Goal: Task Accomplishment & Management: Manage account settings

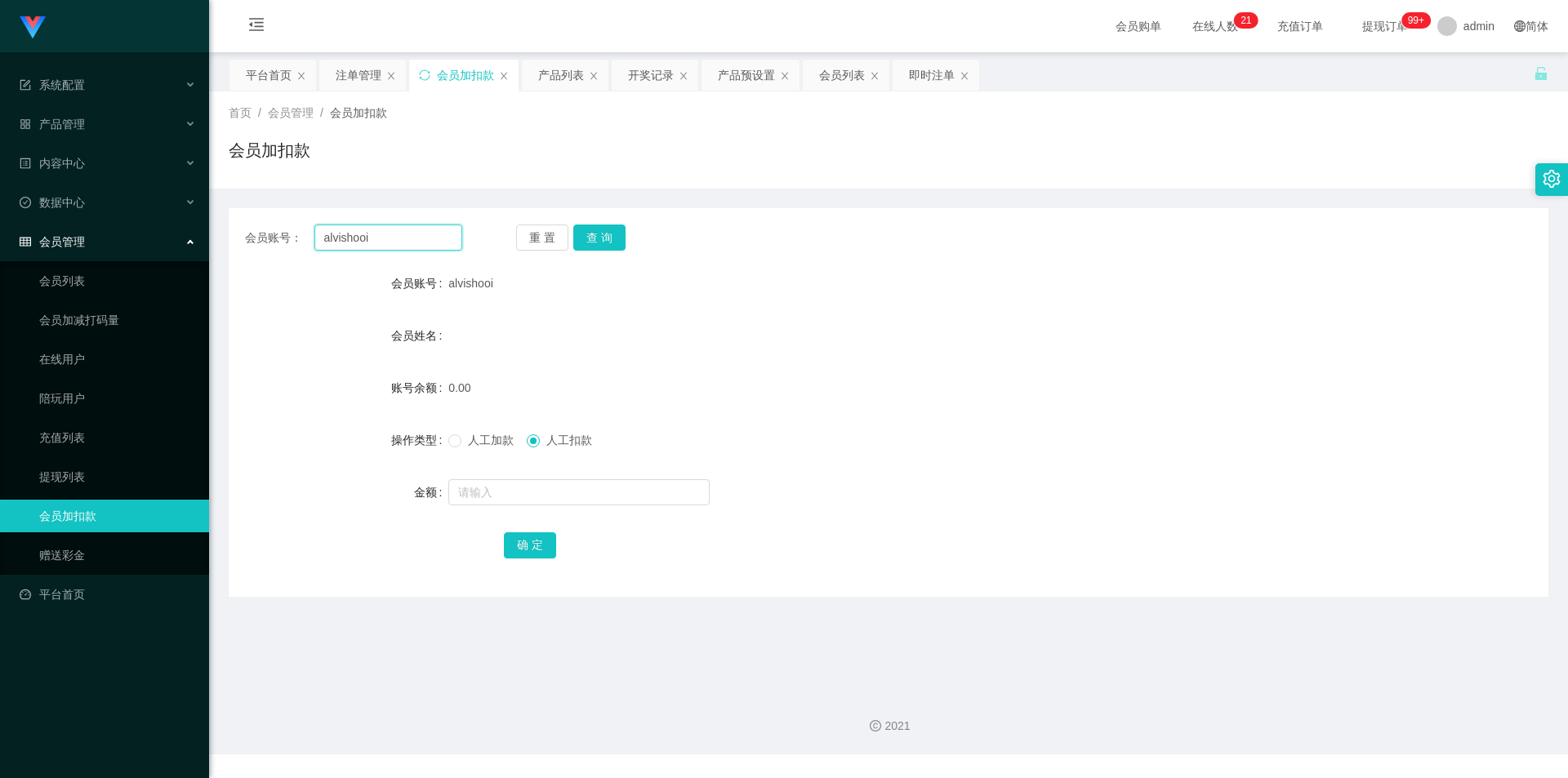
click at [372, 228] on input "alvishooi" at bounding box center [388, 238] width 147 height 26
paste input "Bw123"
type input "Bw123"
click at [601, 230] on button "查 询" at bounding box center [599, 238] width 52 height 26
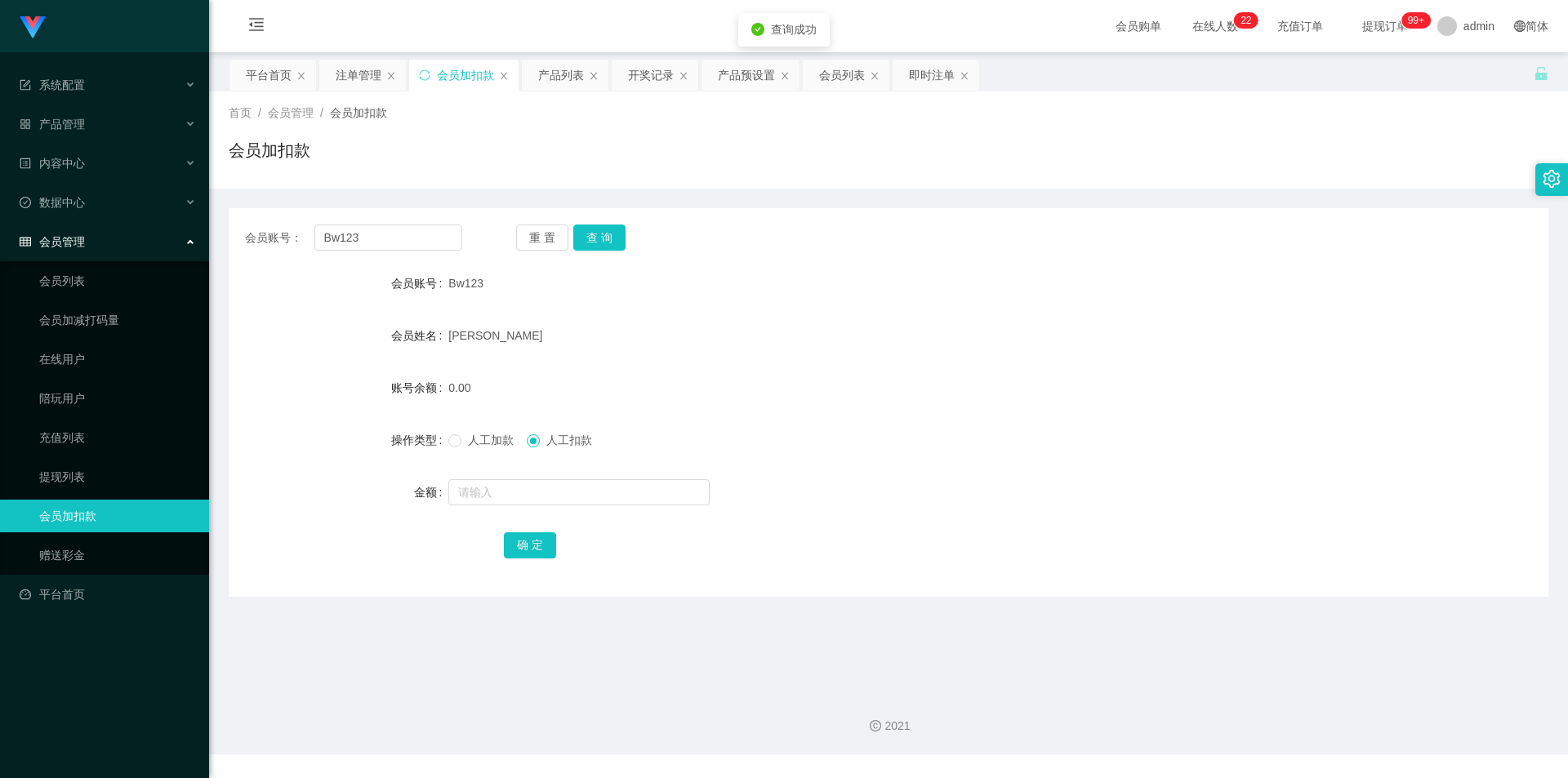
click at [493, 447] on span "人工加款" at bounding box center [490, 440] width 59 height 13
click at [535, 490] on input "text" at bounding box center [579, 492] width 262 height 26
type input "100"
click at [528, 543] on button "确 定" at bounding box center [529, 545] width 52 height 26
click at [111, 139] on div "产品管理" at bounding box center [104, 124] width 209 height 32
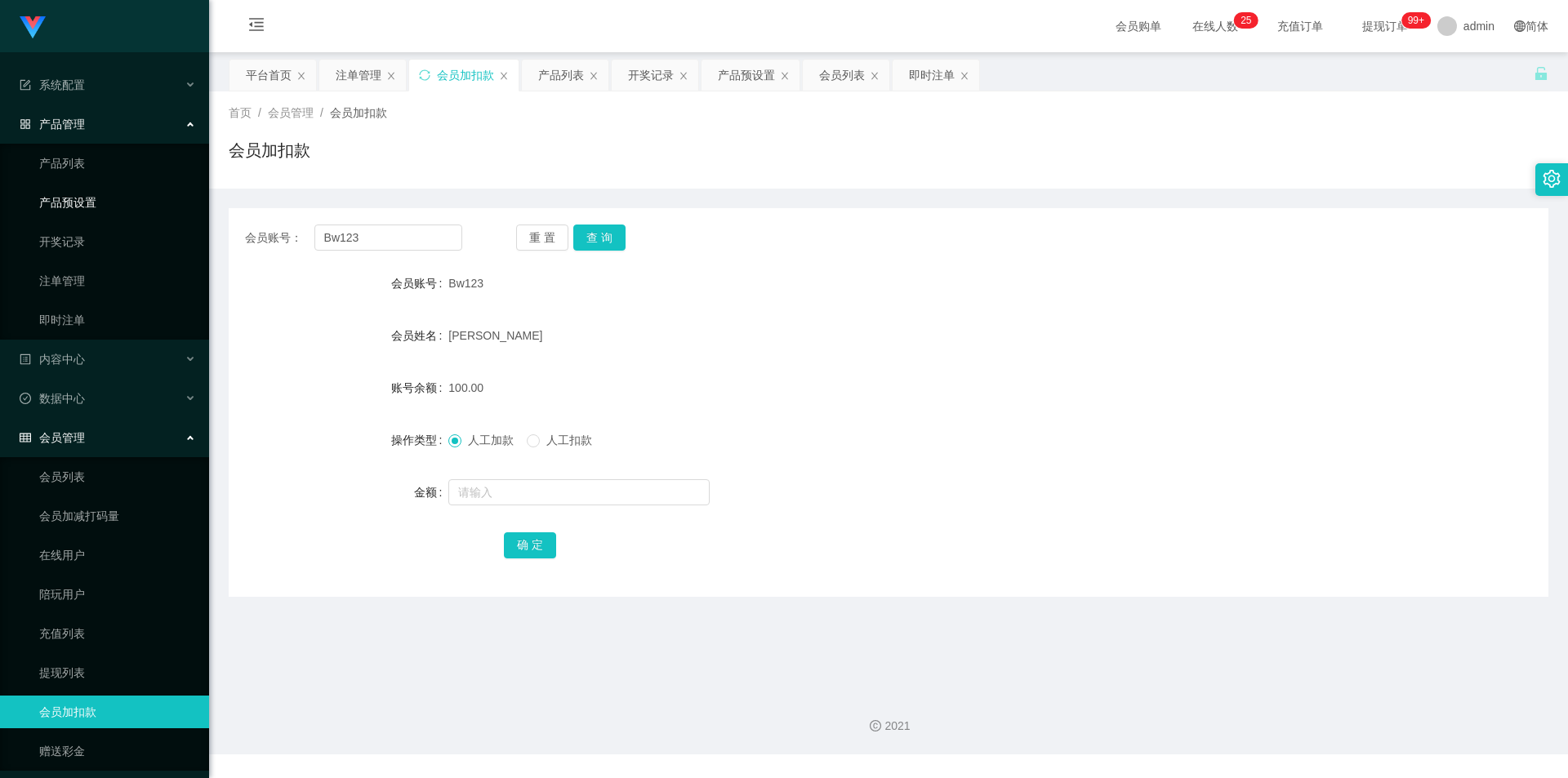
click at [110, 200] on link "产品预设置" at bounding box center [118, 202] width 157 height 32
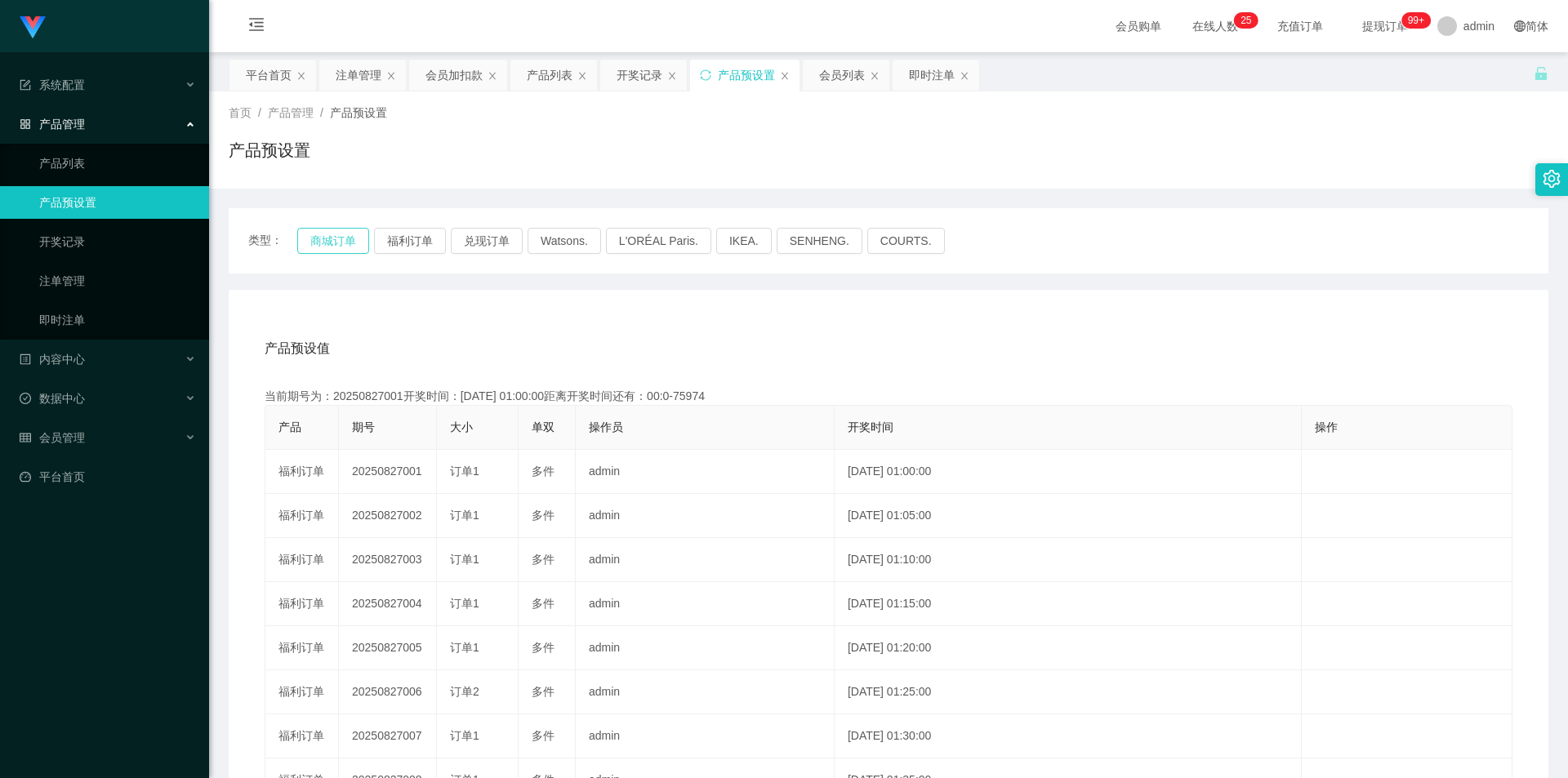
click at [318, 246] on button "商城订单" at bounding box center [333, 240] width 72 height 26
click at [342, 242] on button "商城订单" at bounding box center [333, 240] width 72 height 26
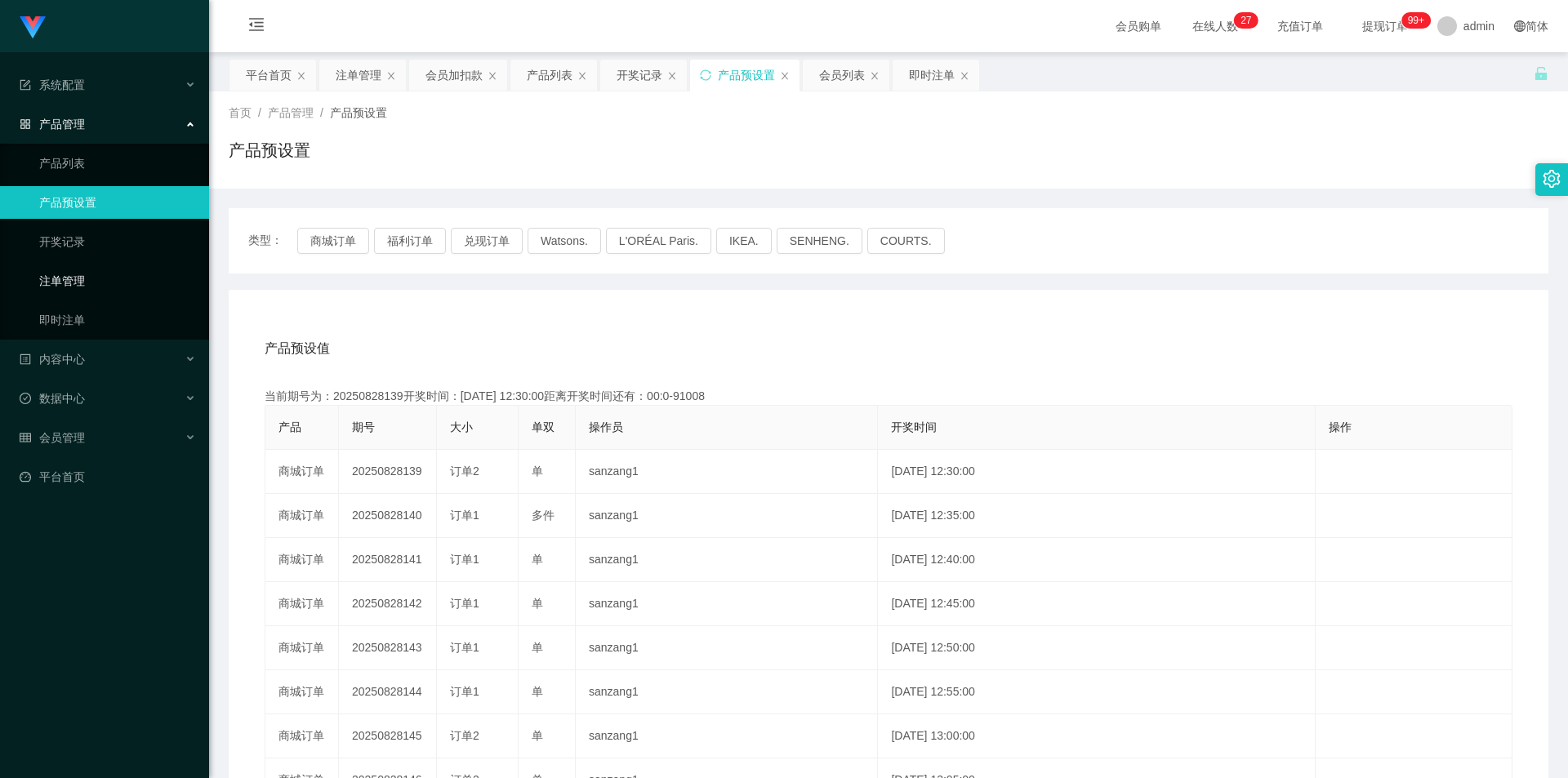
click at [39, 283] on link "注单管理" at bounding box center [118, 280] width 157 height 32
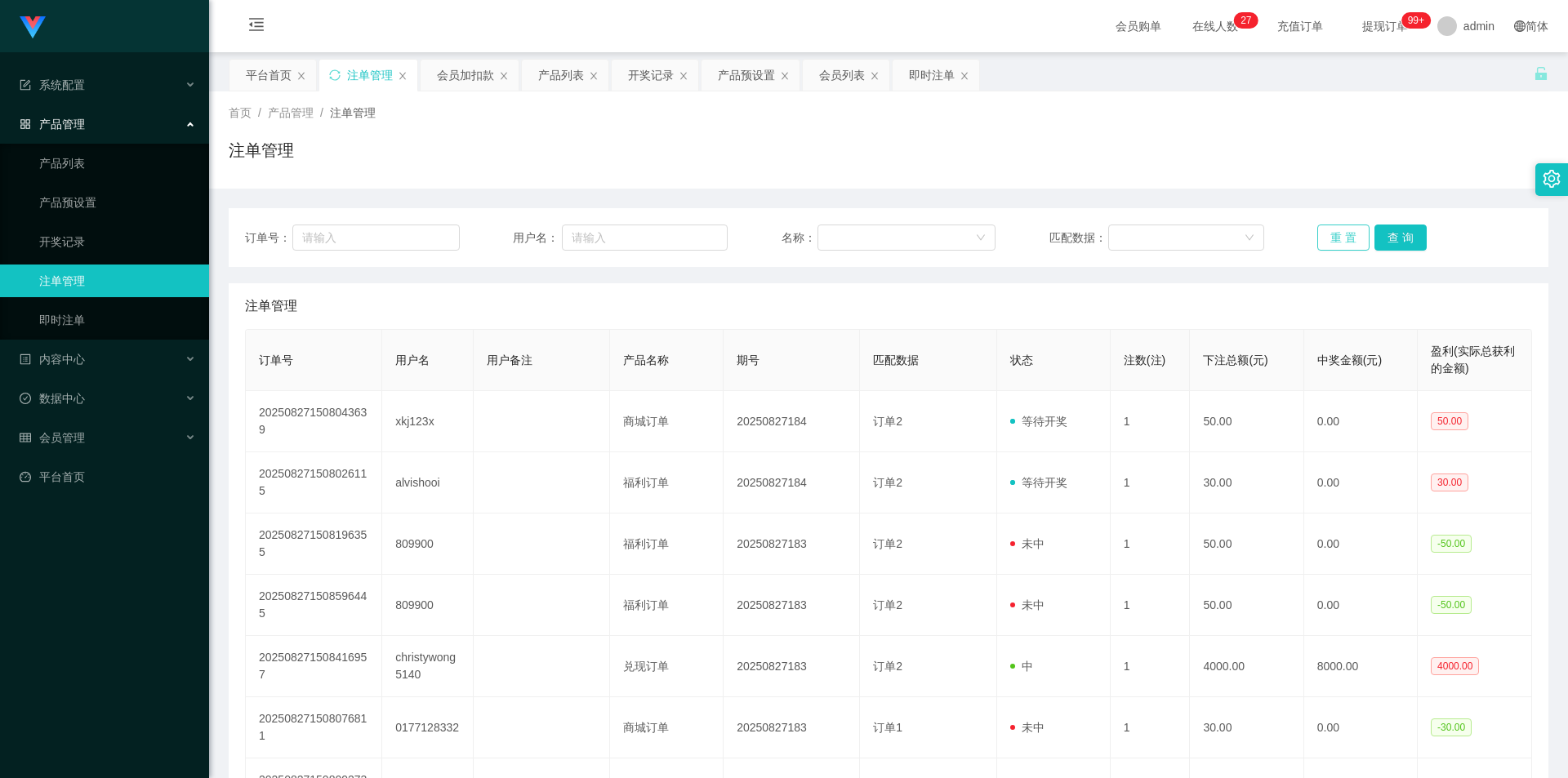
click at [1327, 243] on button "重 置" at bounding box center [1343, 238] width 52 height 26
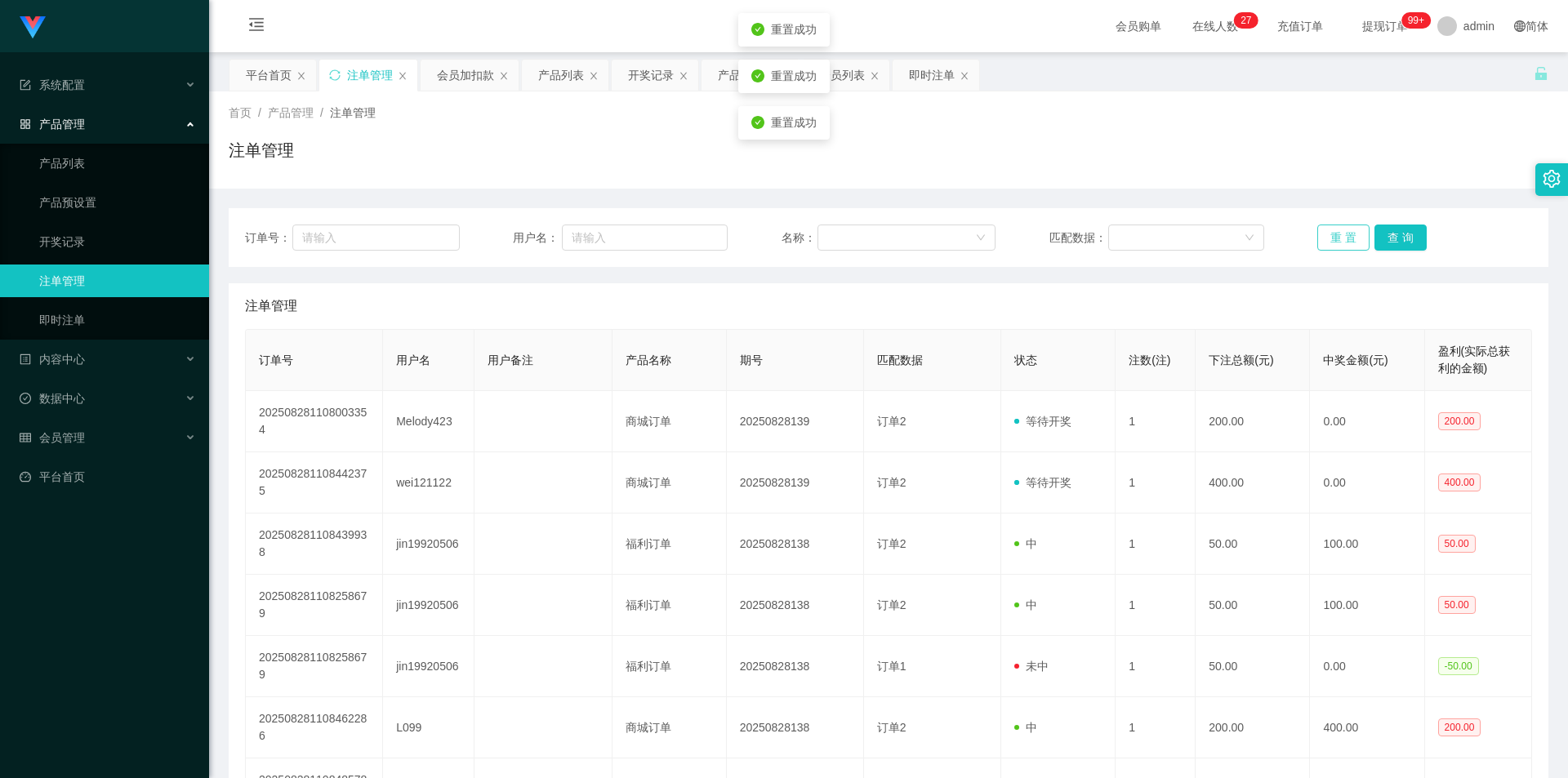
click at [1327, 243] on button "重 置" at bounding box center [1343, 238] width 52 height 26
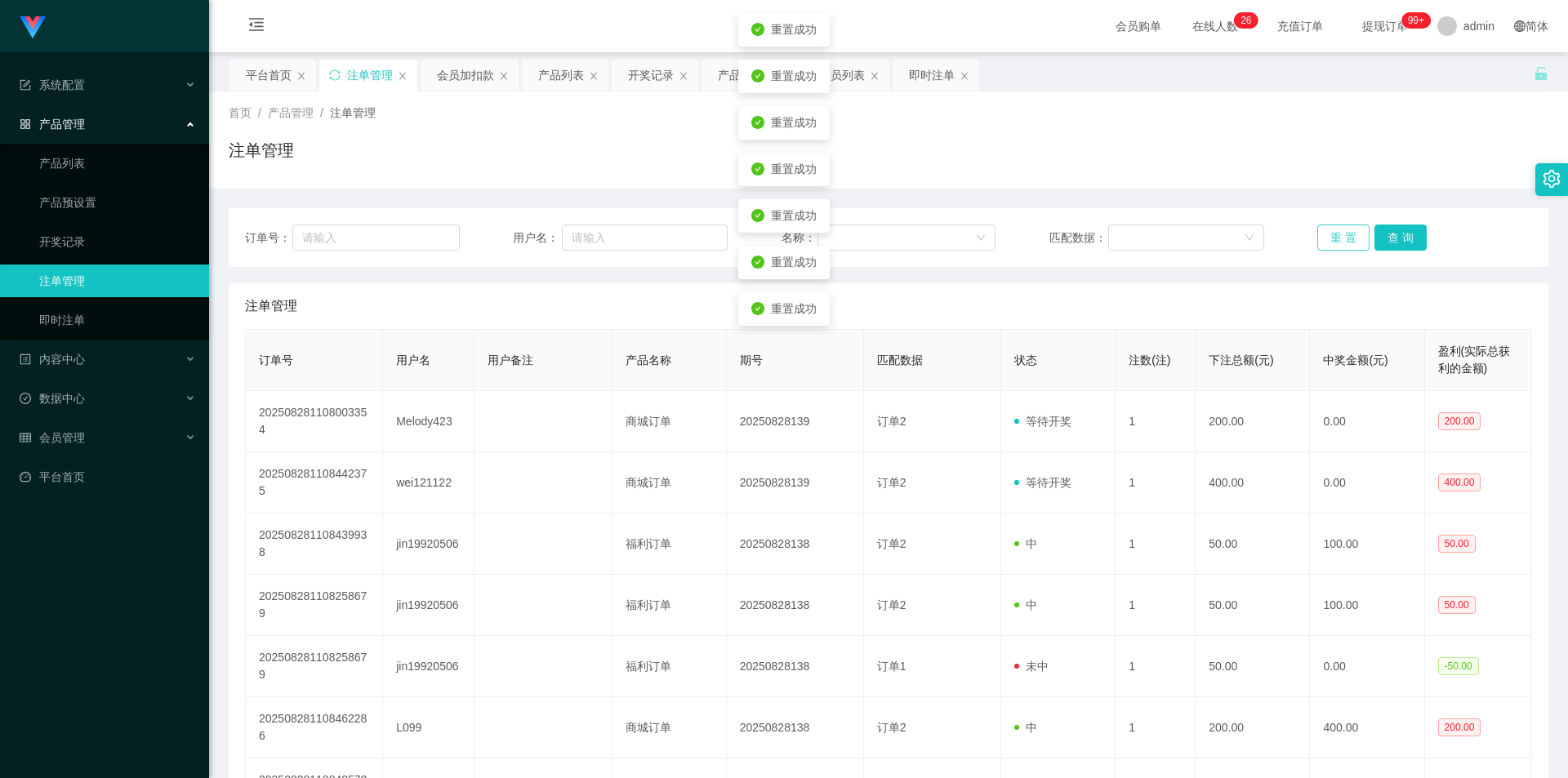
click at [1327, 243] on button "重 置" at bounding box center [1343, 238] width 52 height 26
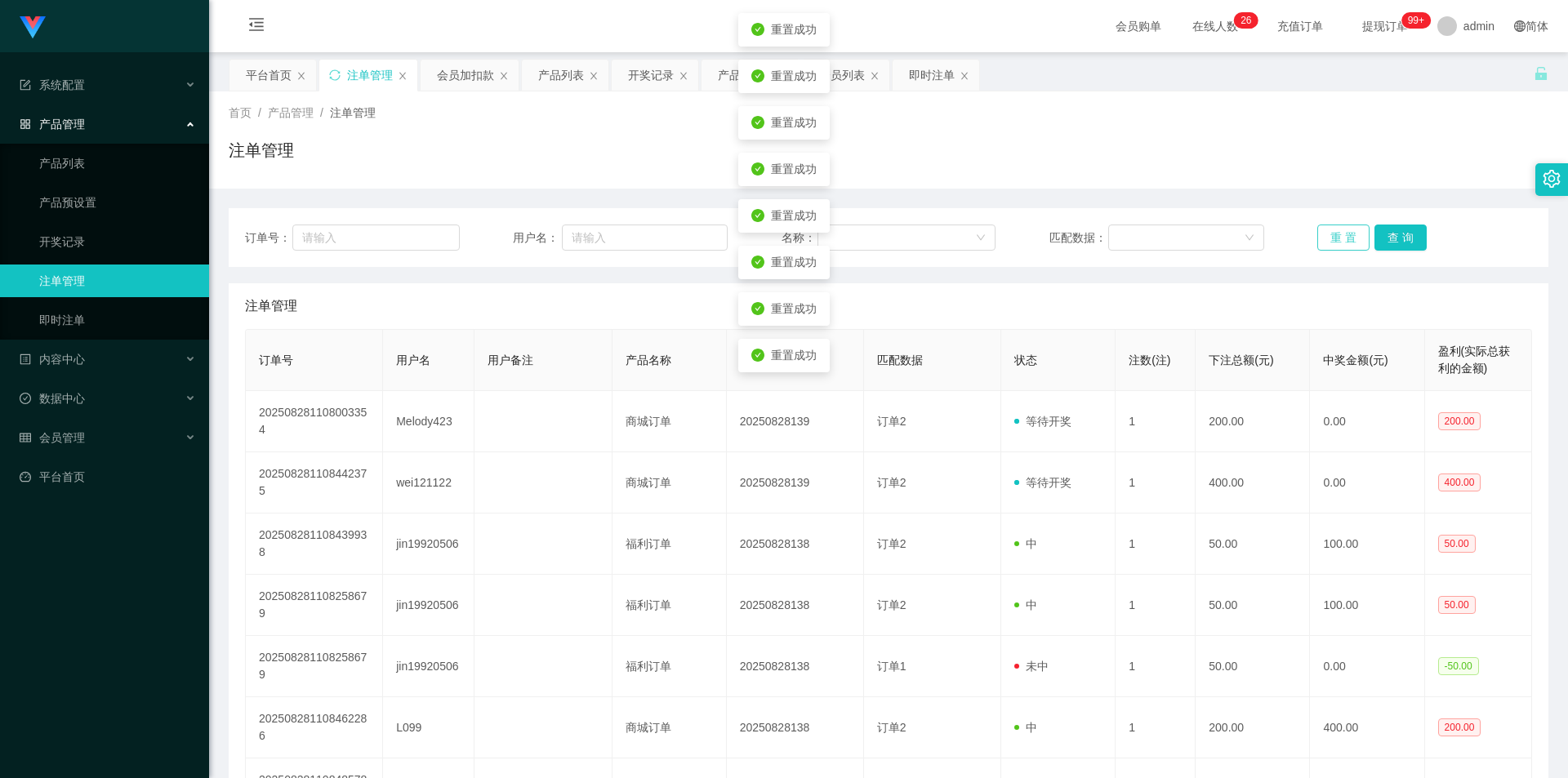
click at [1327, 243] on button "重 置" at bounding box center [1343, 238] width 52 height 26
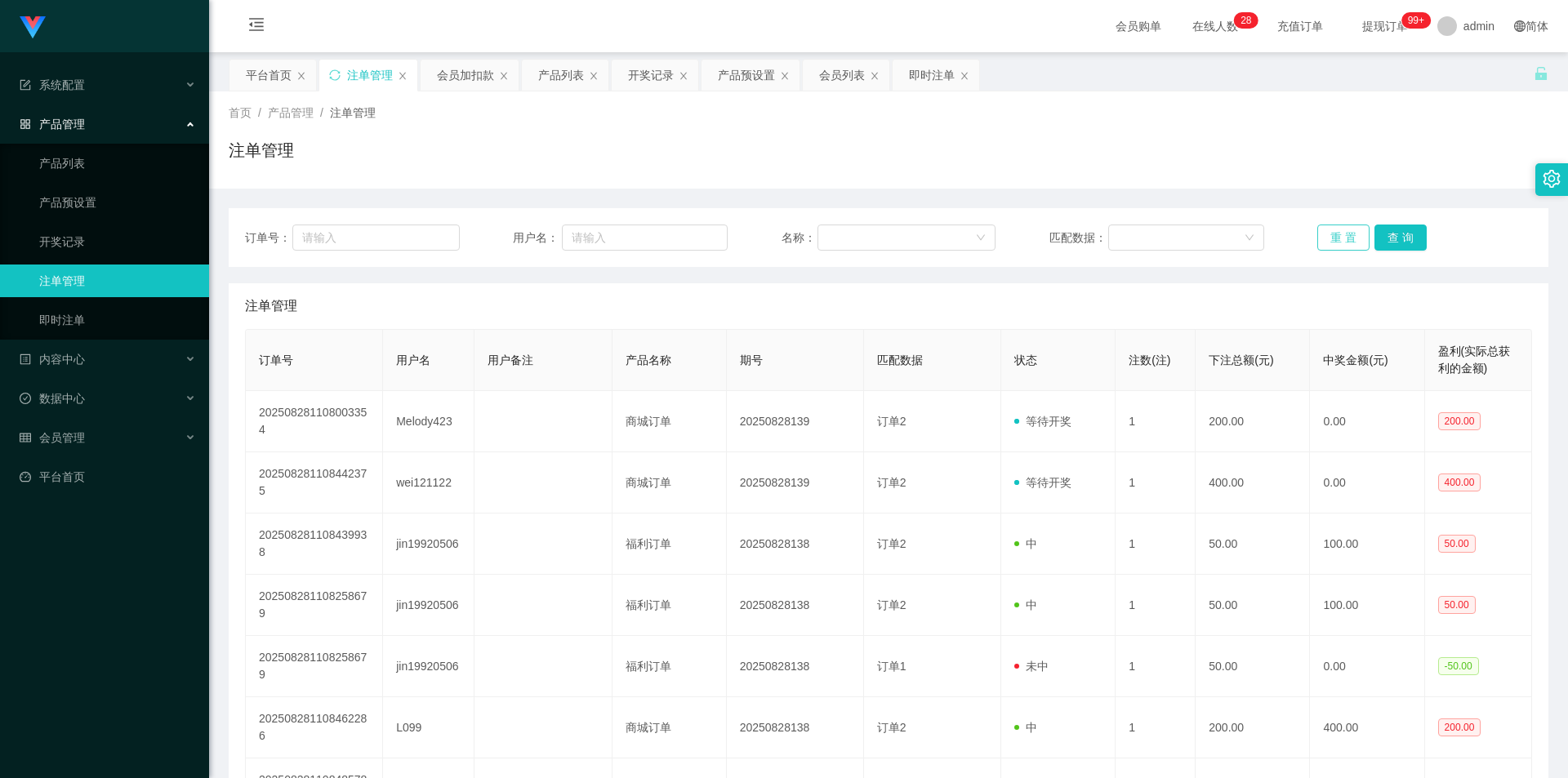
click at [1336, 233] on button "重 置" at bounding box center [1343, 238] width 52 height 26
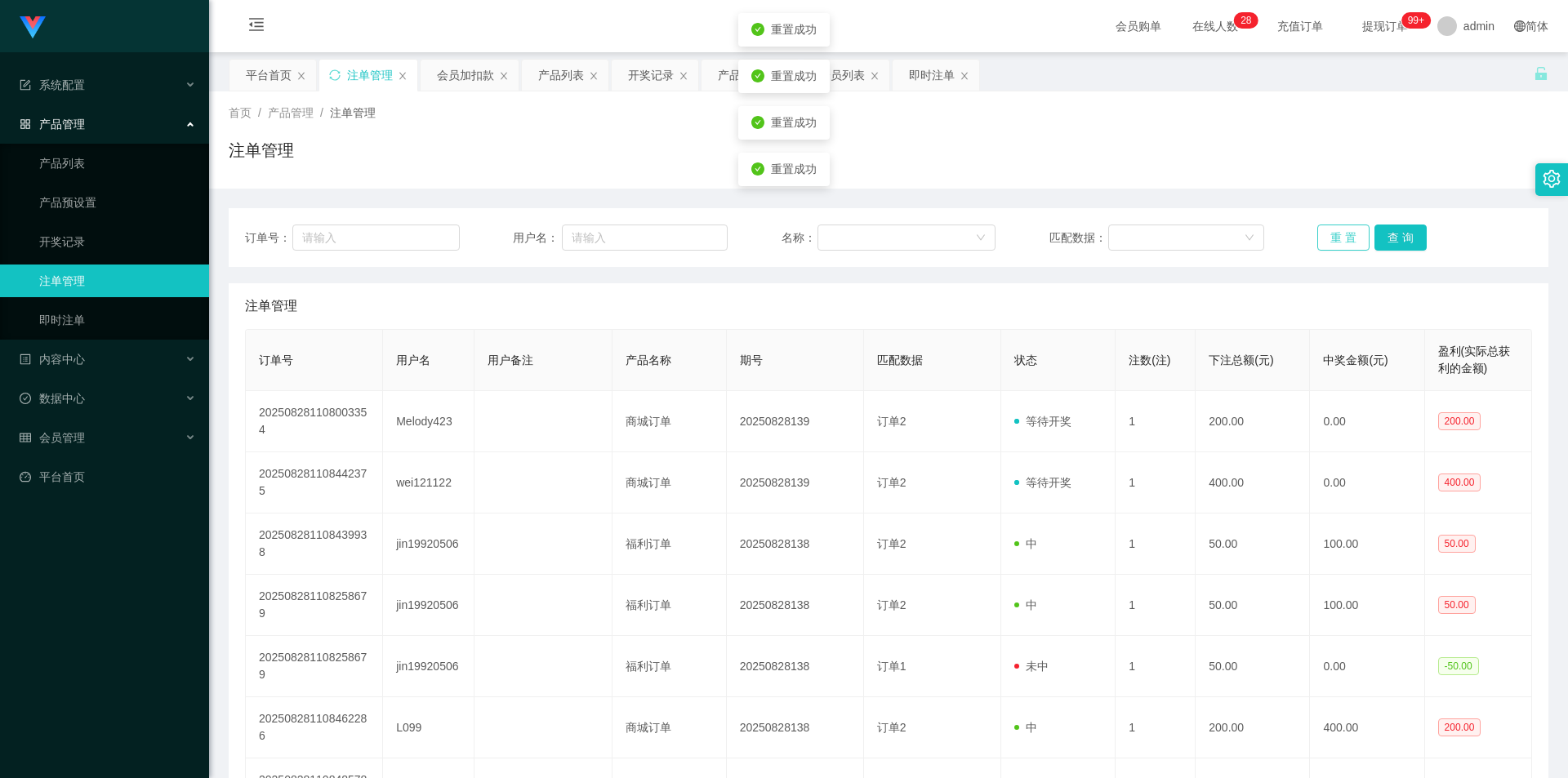
click at [1336, 233] on button "重 置" at bounding box center [1343, 238] width 52 height 26
click at [1328, 241] on button "重 置" at bounding box center [1343, 238] width 52 height 26
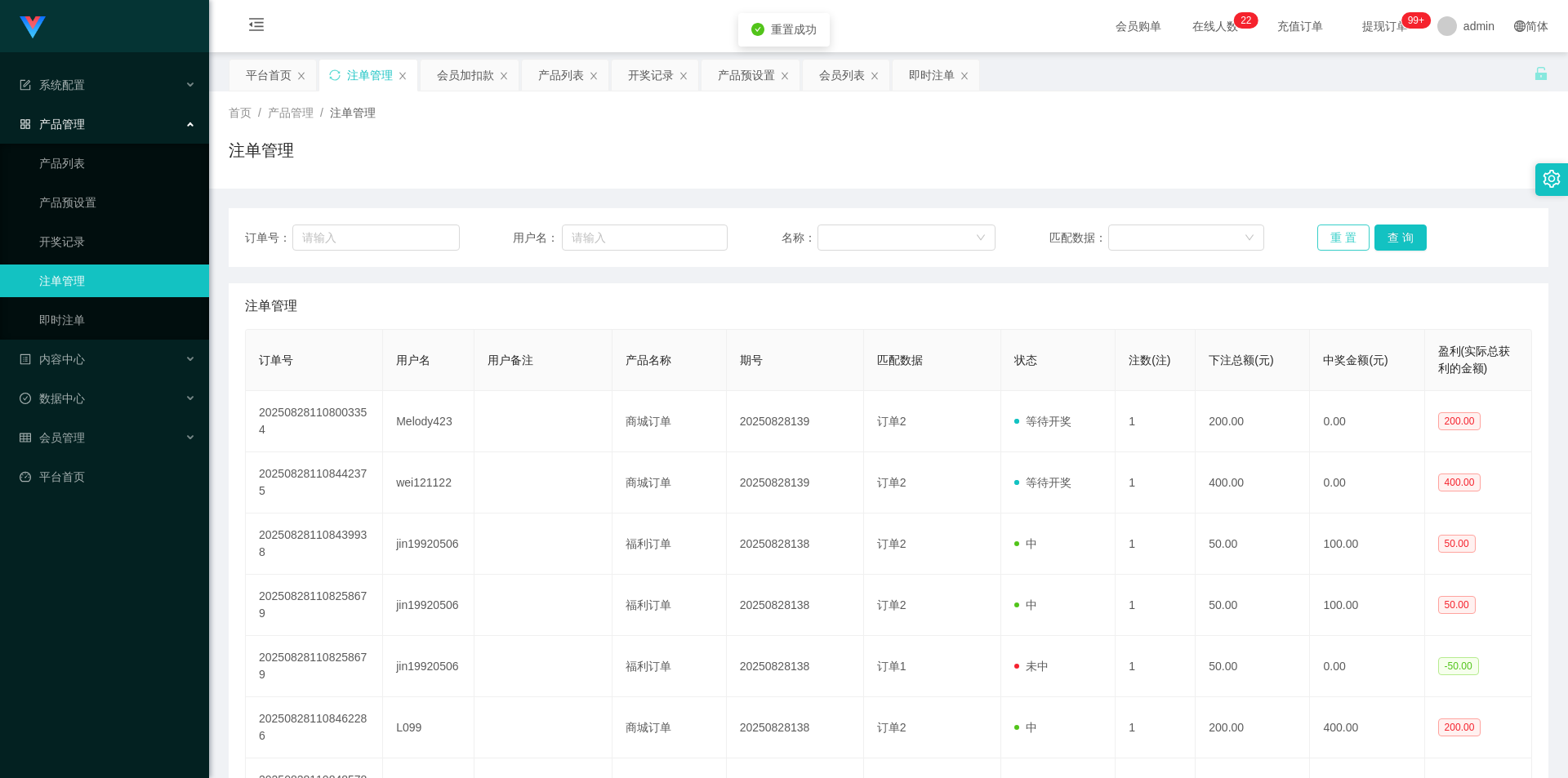
click at [1328, 241] on button "重 置" at bounding box center [1343, 238] width 52 height 26
click at [1328, 239] on button "重 置" at bounding box center [1343, 238] width 52 height 26
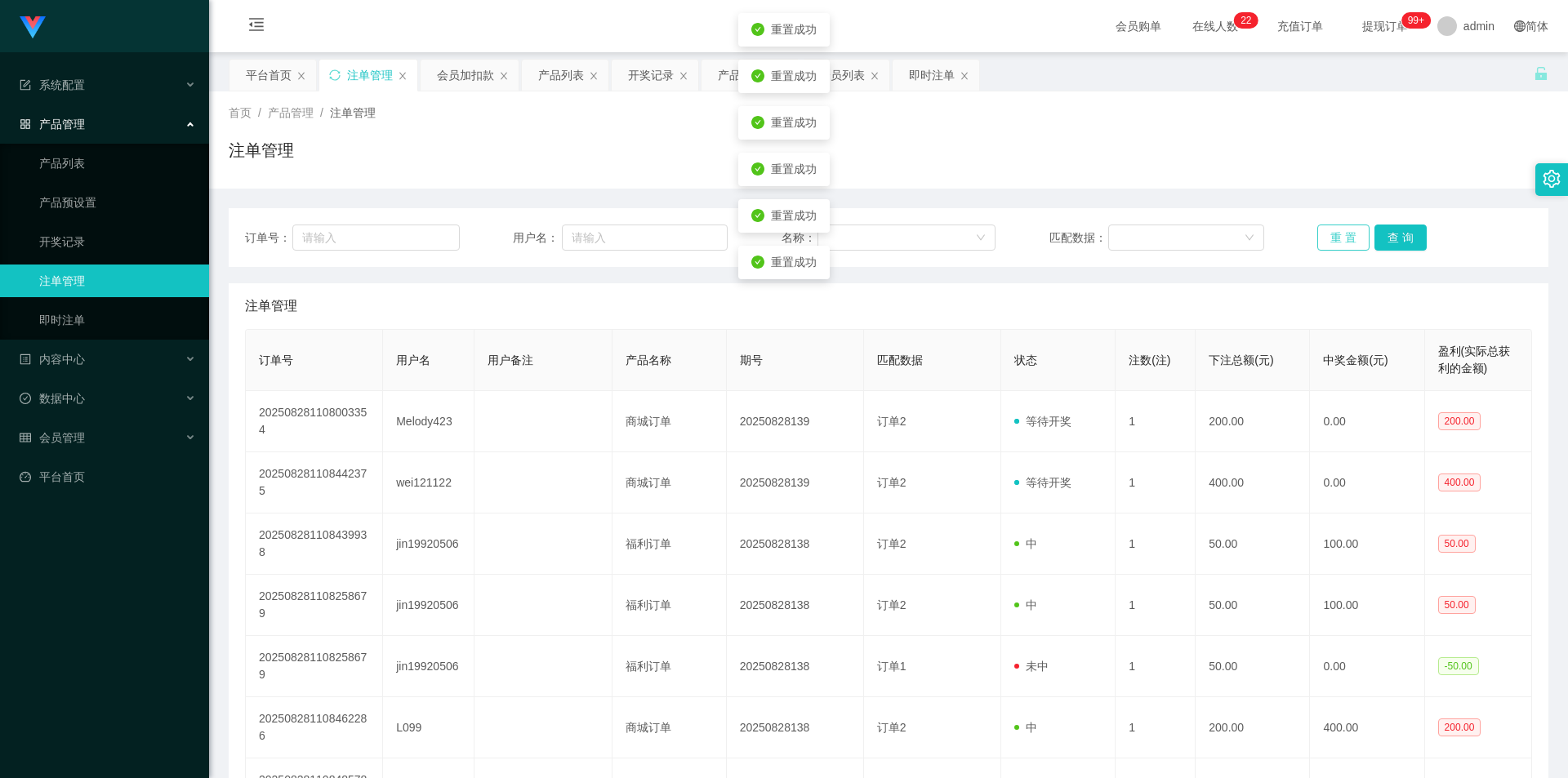
click at [1328, 238] on button "重 置" at bounding box center [1343, 238] width 52 height 26
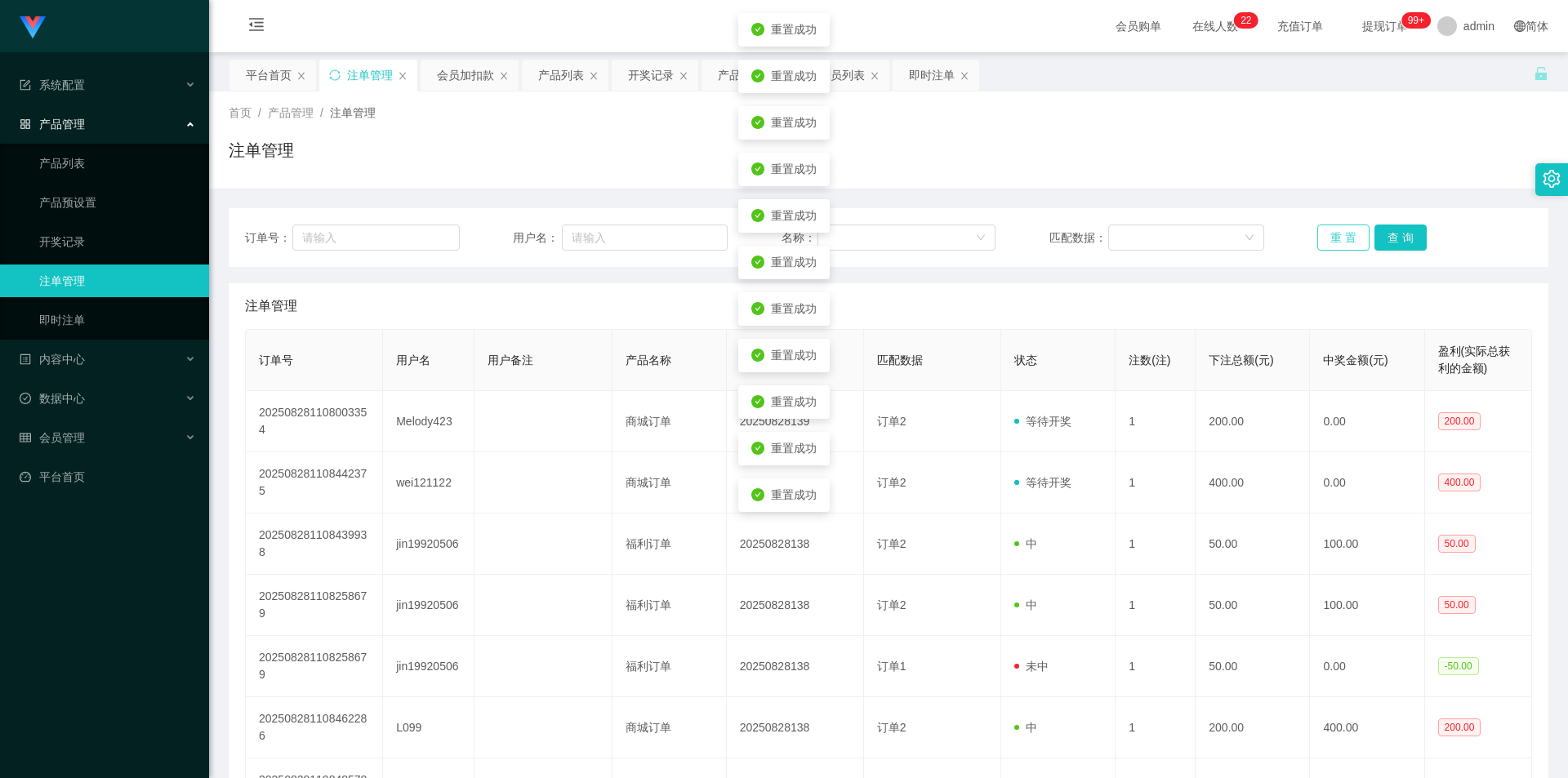
click at [1328, 238] on button "重 置" at bounding box center [1343, 238] width 52 height 26
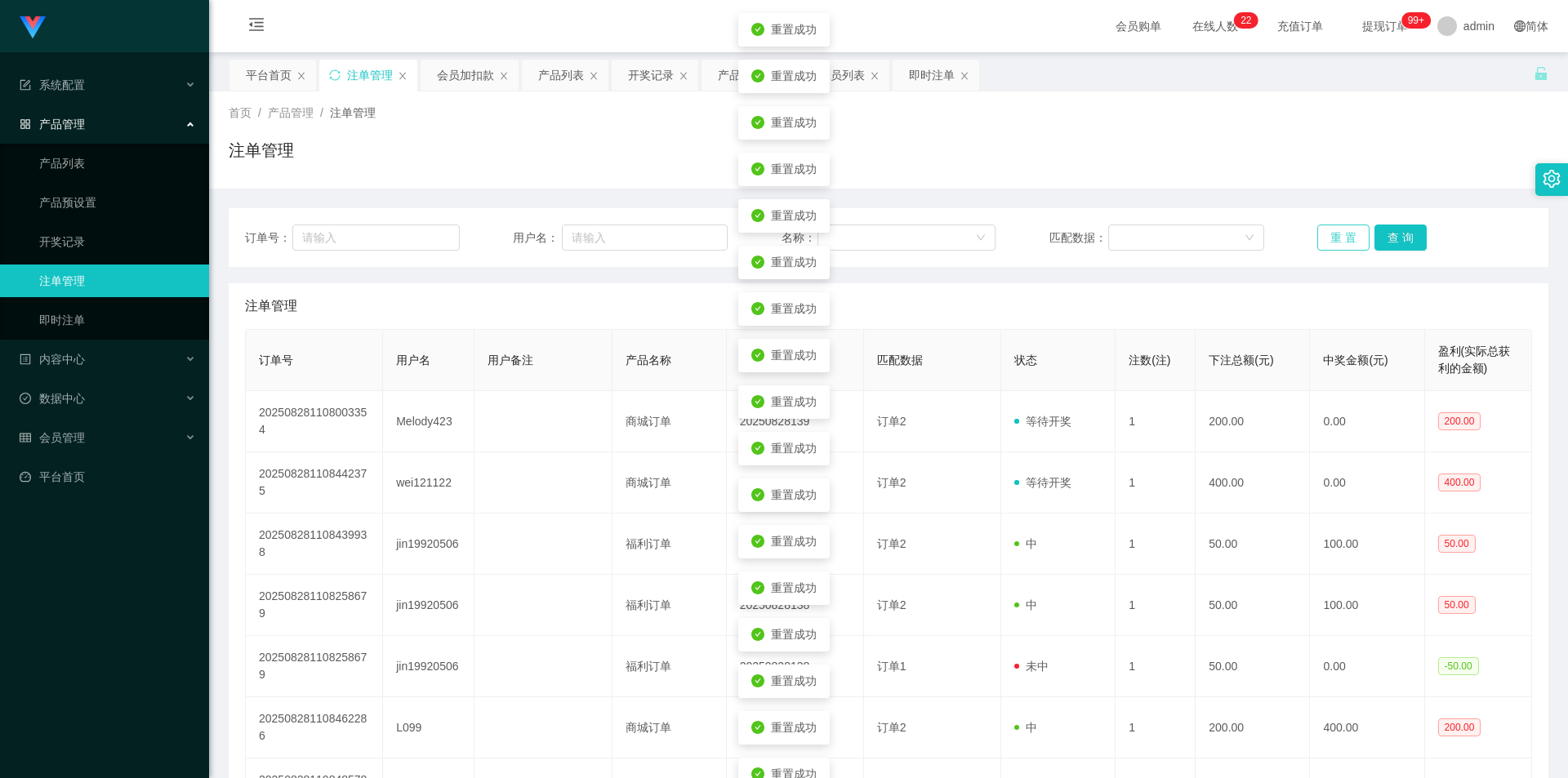
click at [1328, 235] on button "重 置" at bounding box center [1343, 238] width 52 height 26
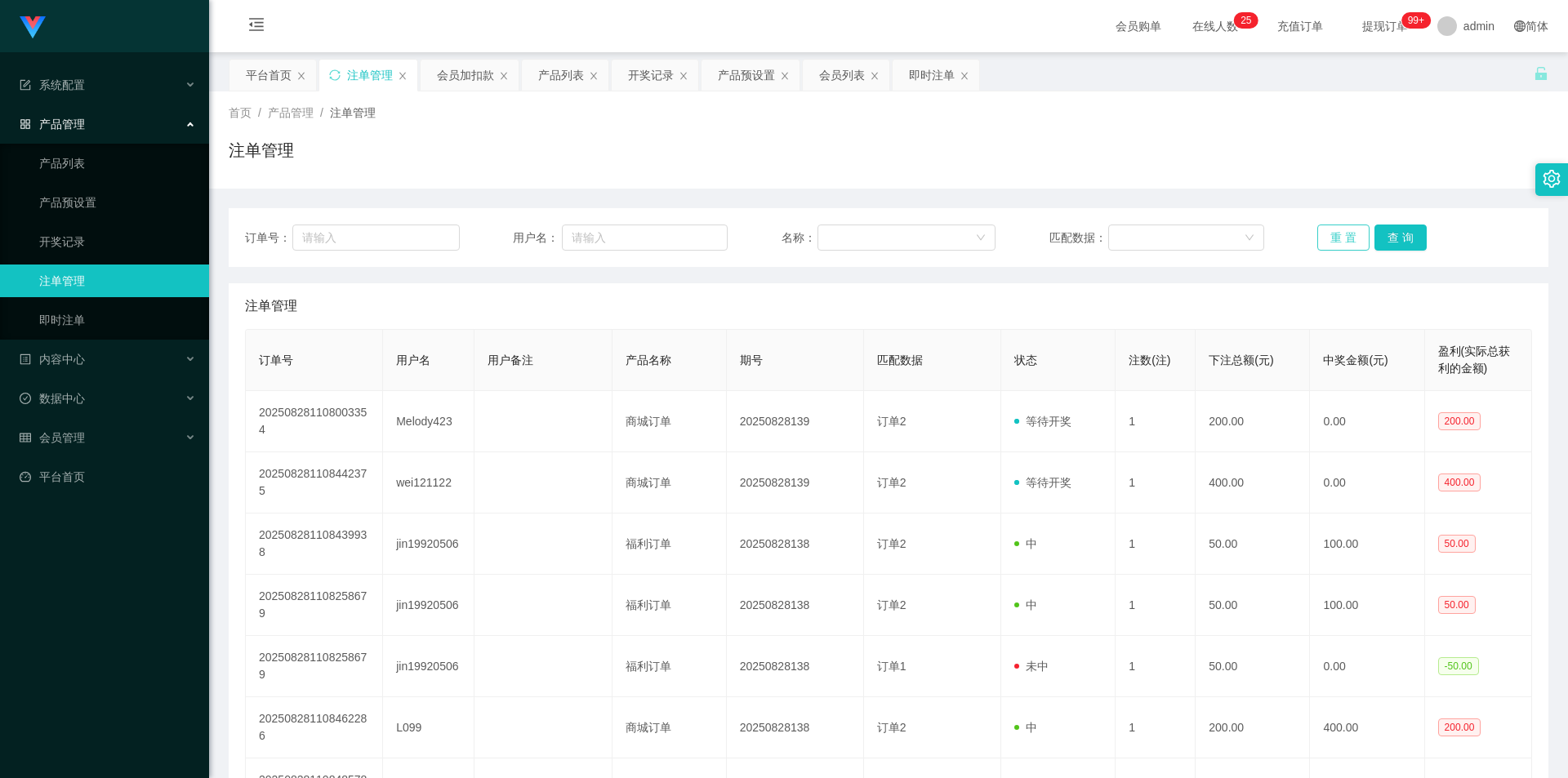
click at [1336, 230] on button "重 置" at bounding box center [1343, 238] width 52 height 26
click at [1321, 243] on button "重 置" at bounding box center [1343, 238] width 52 height 26
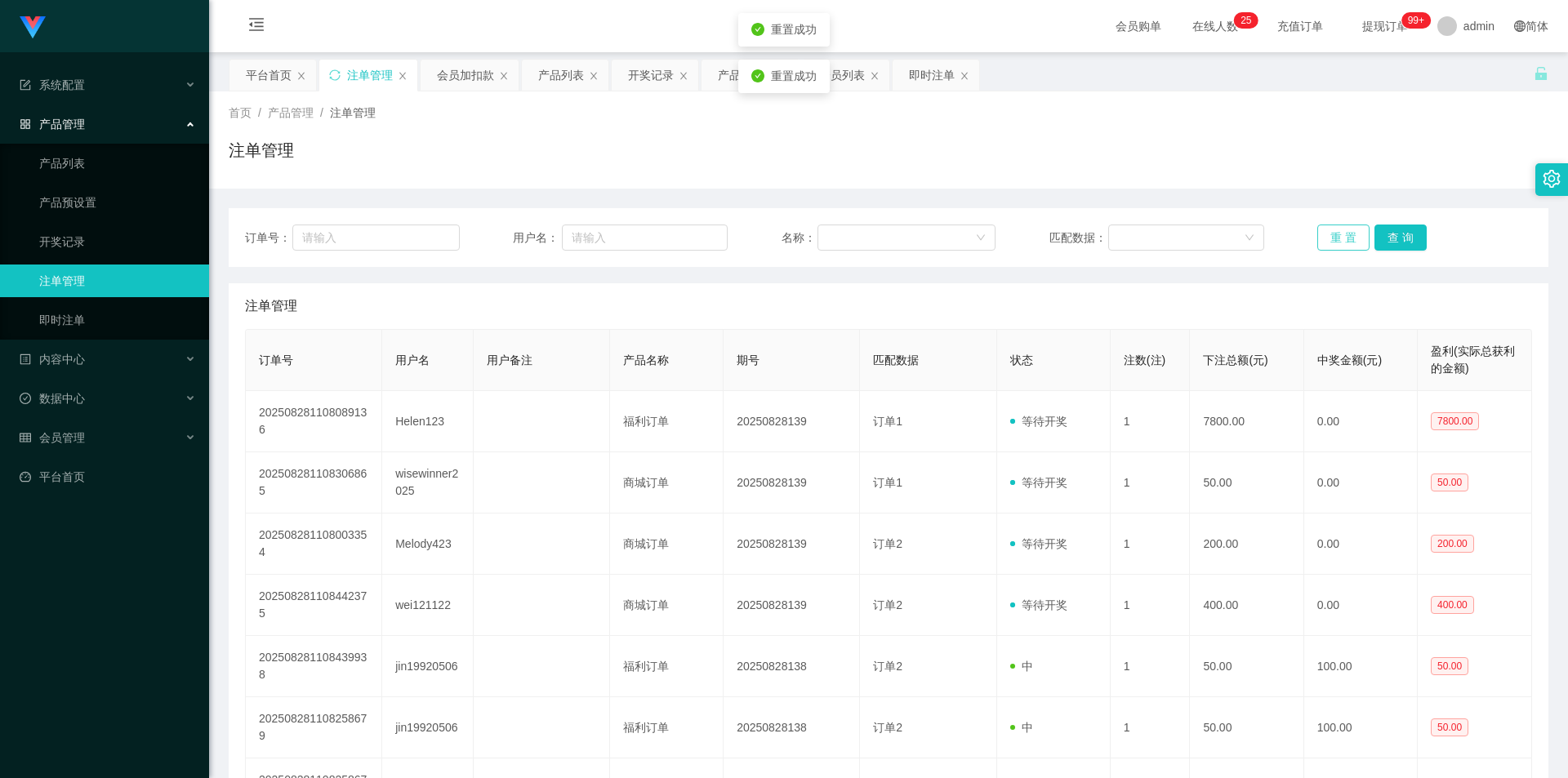
click at [1321, 243] on button "重 置" at bounding box center [1343, 238] width 52 height 26
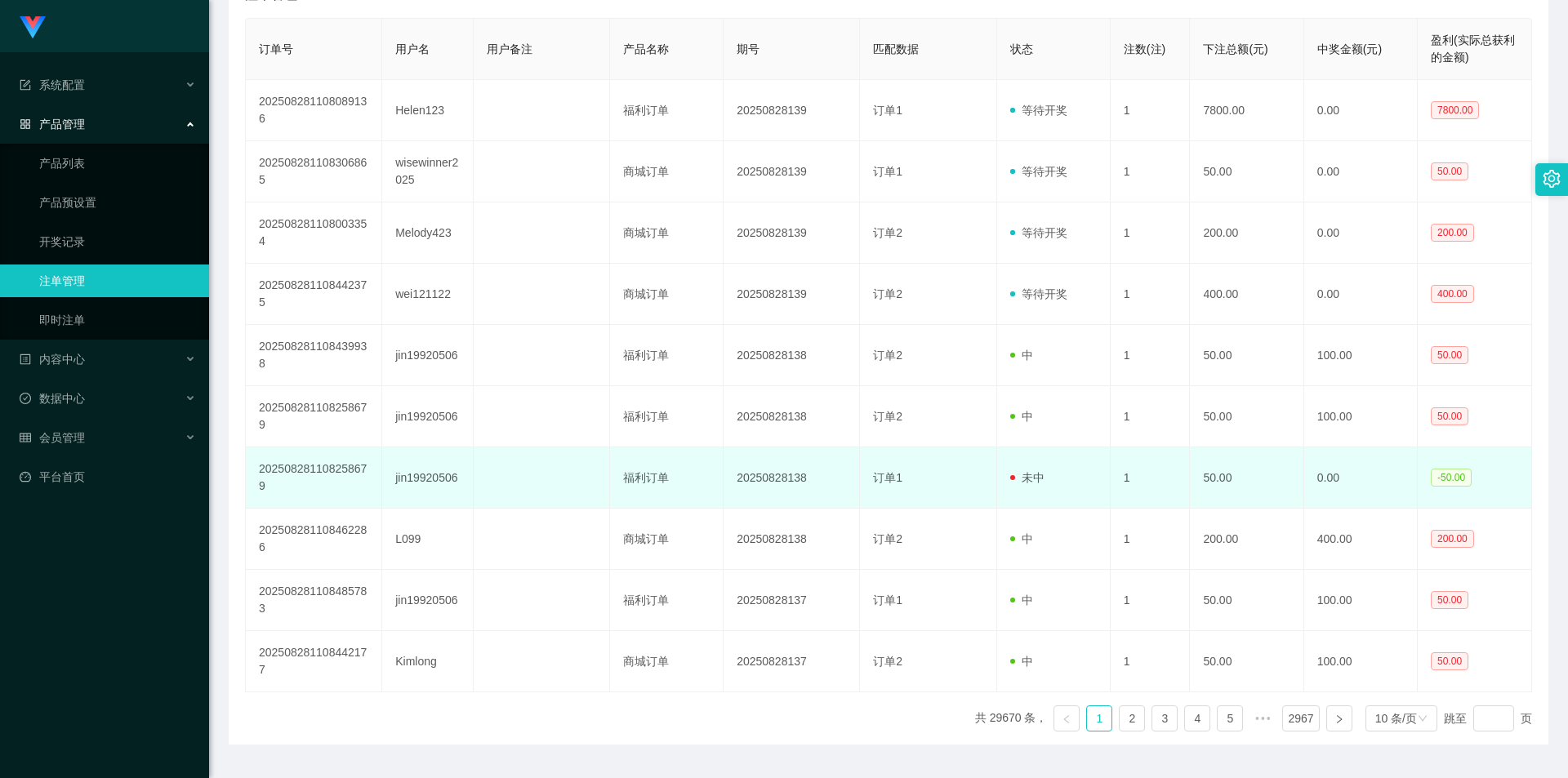
scroll to position [354, 0]
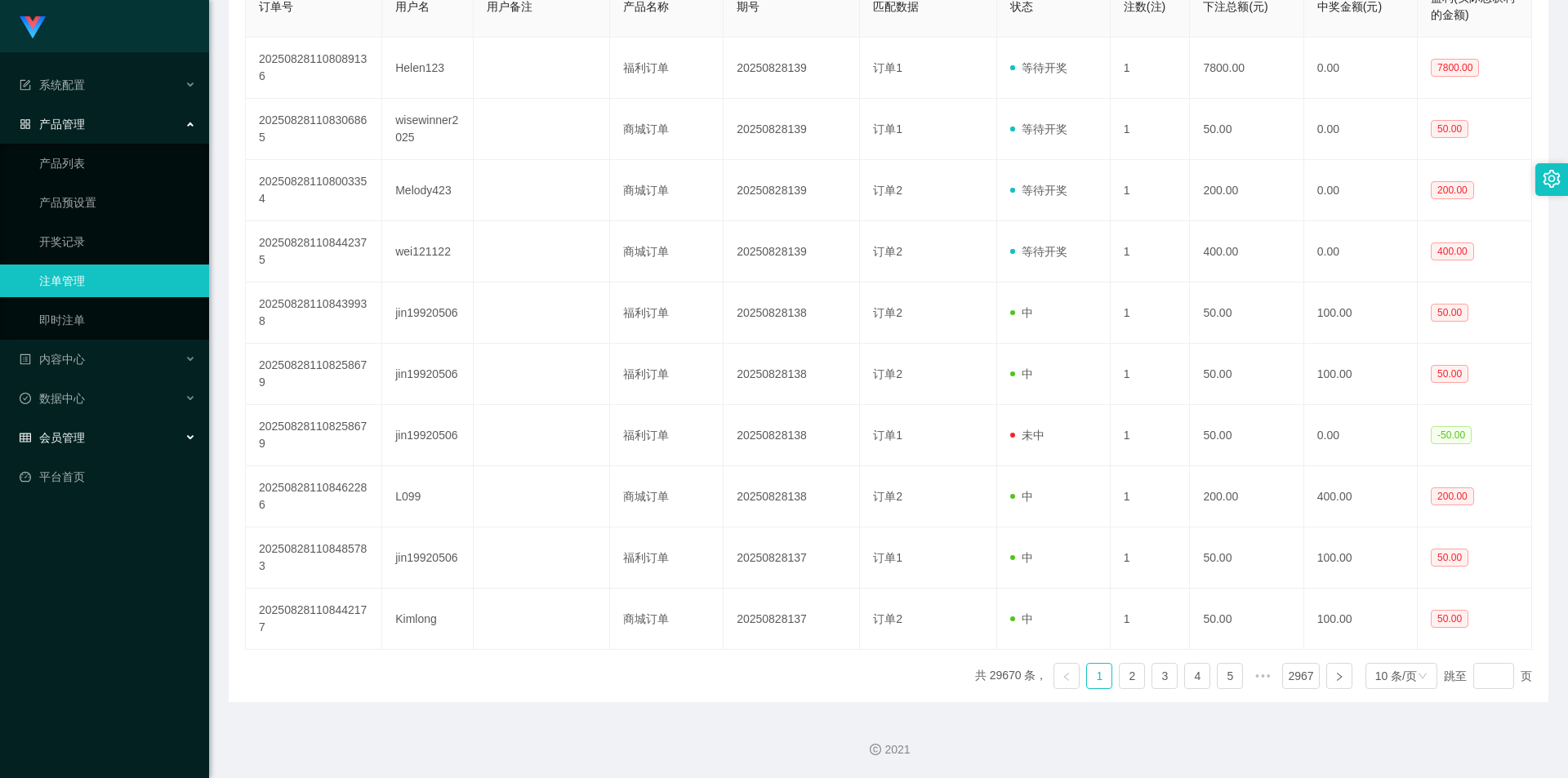
click at [69, 428] on div "会员管理" at bounding box center [104, 437] width 209 height 32
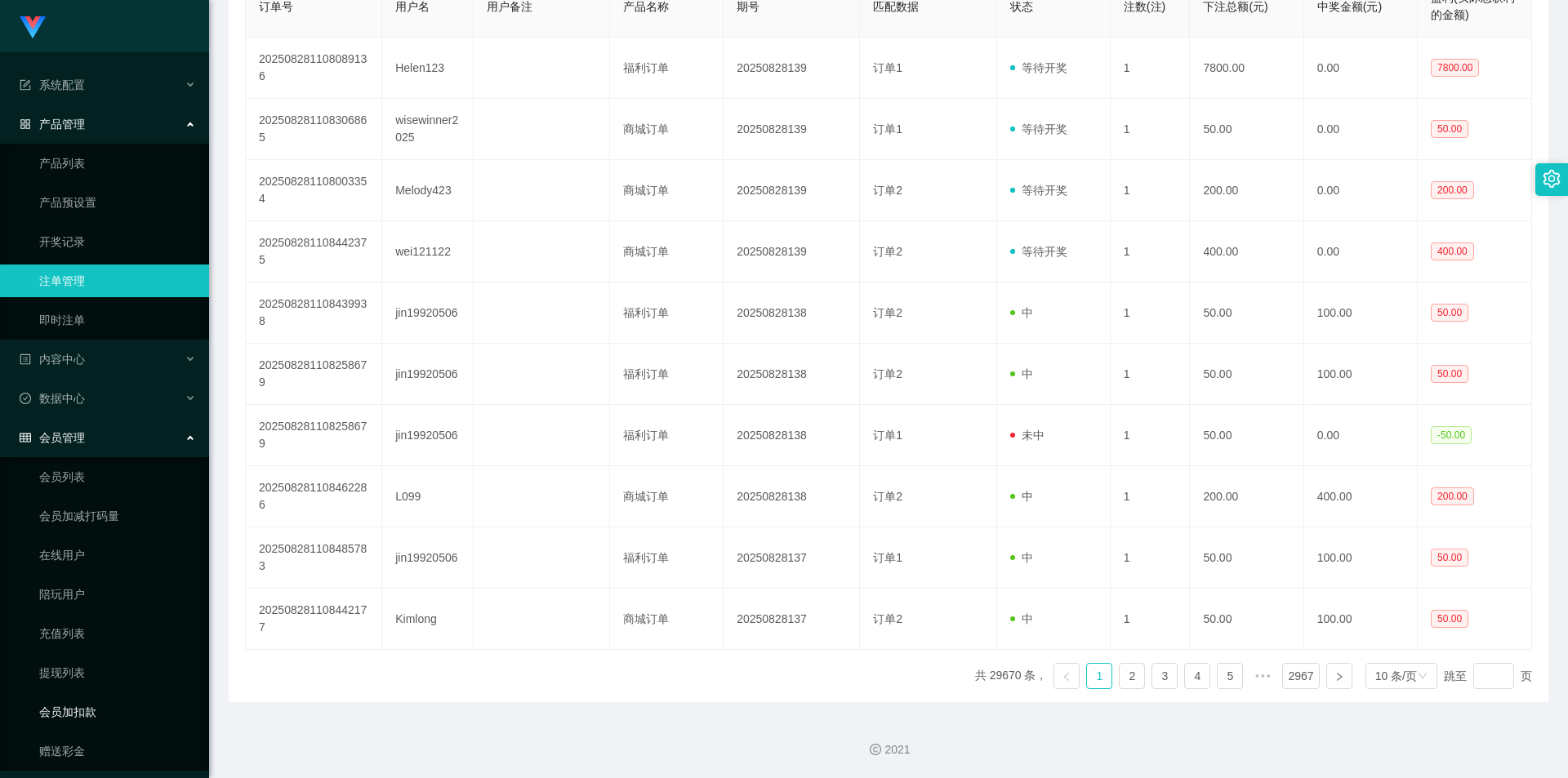
click at [116, 704] on link "会员加扣款" at bounding box center [118, 712] width 157 height 32
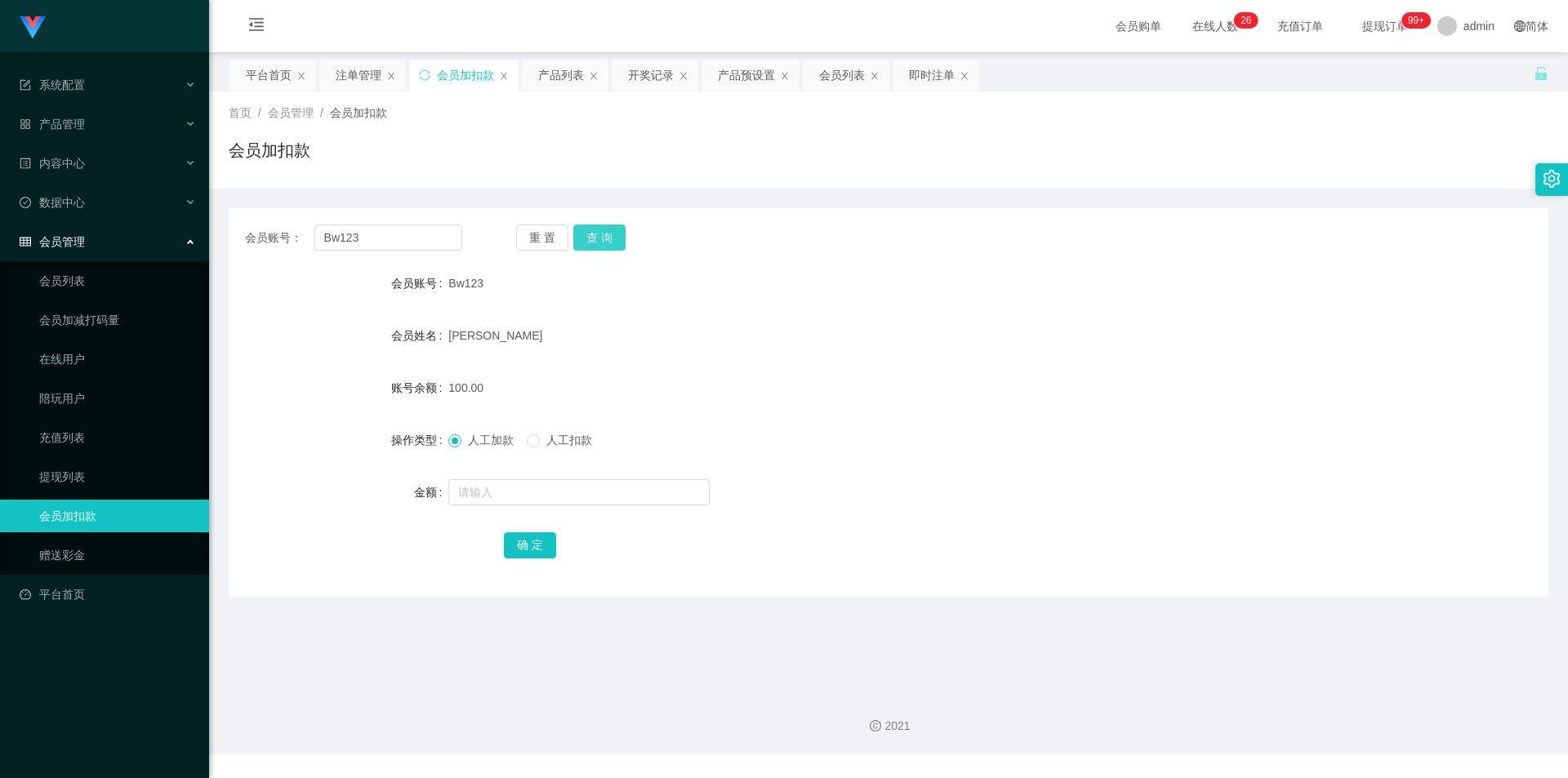
click at [585, 239] on button "查 询" at bounding box center [599, 238] width 52 height 26
click at [585, 239] on div "重 置 查 询" at bounding box center [625, 238] width 217 height 26
click at [585, 239] on button "查 询" at bounding box center [599, 238] width 52 height 26
click at [585, 239] on div "重 置 查 询" at bounding box center [625, 238] width 217 height 26
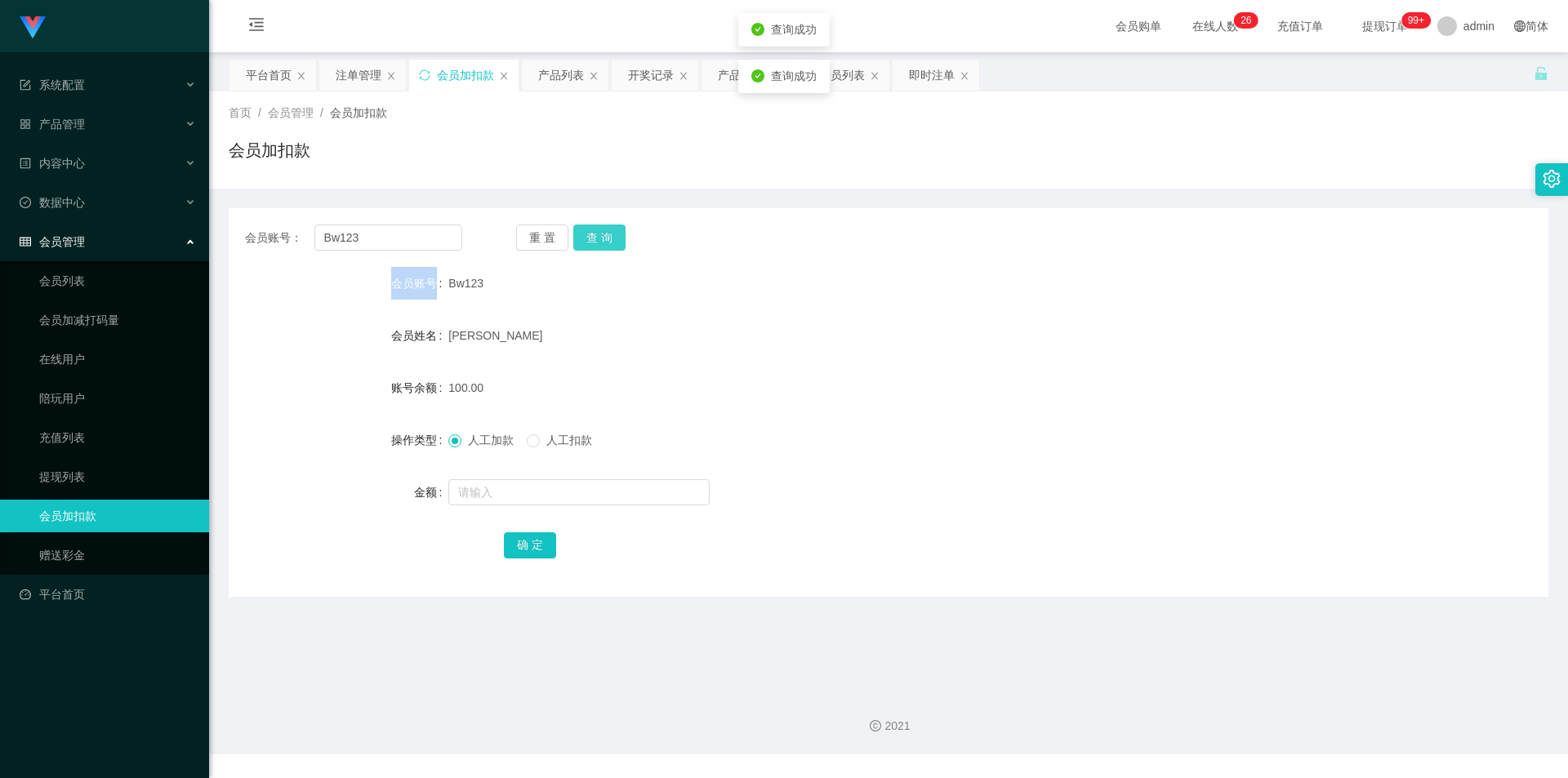
click at [585, 239] on button "查 询" at bounding box center [599, 238] width 52 height 26
click at [585, 239] on div "重 置 查 询" at bounding box center [625, 238] width 217 height 26
click at [585, 239] on button "查 询" at bounding box center [599, 238] width 52 height 26
click at [585, 239] on div "重 置 查 询" at bounding box center [625, 238] width 217 height 26
click at [585, 239] on button "查 询" at bounding box center [599, 238] width 52 height 26
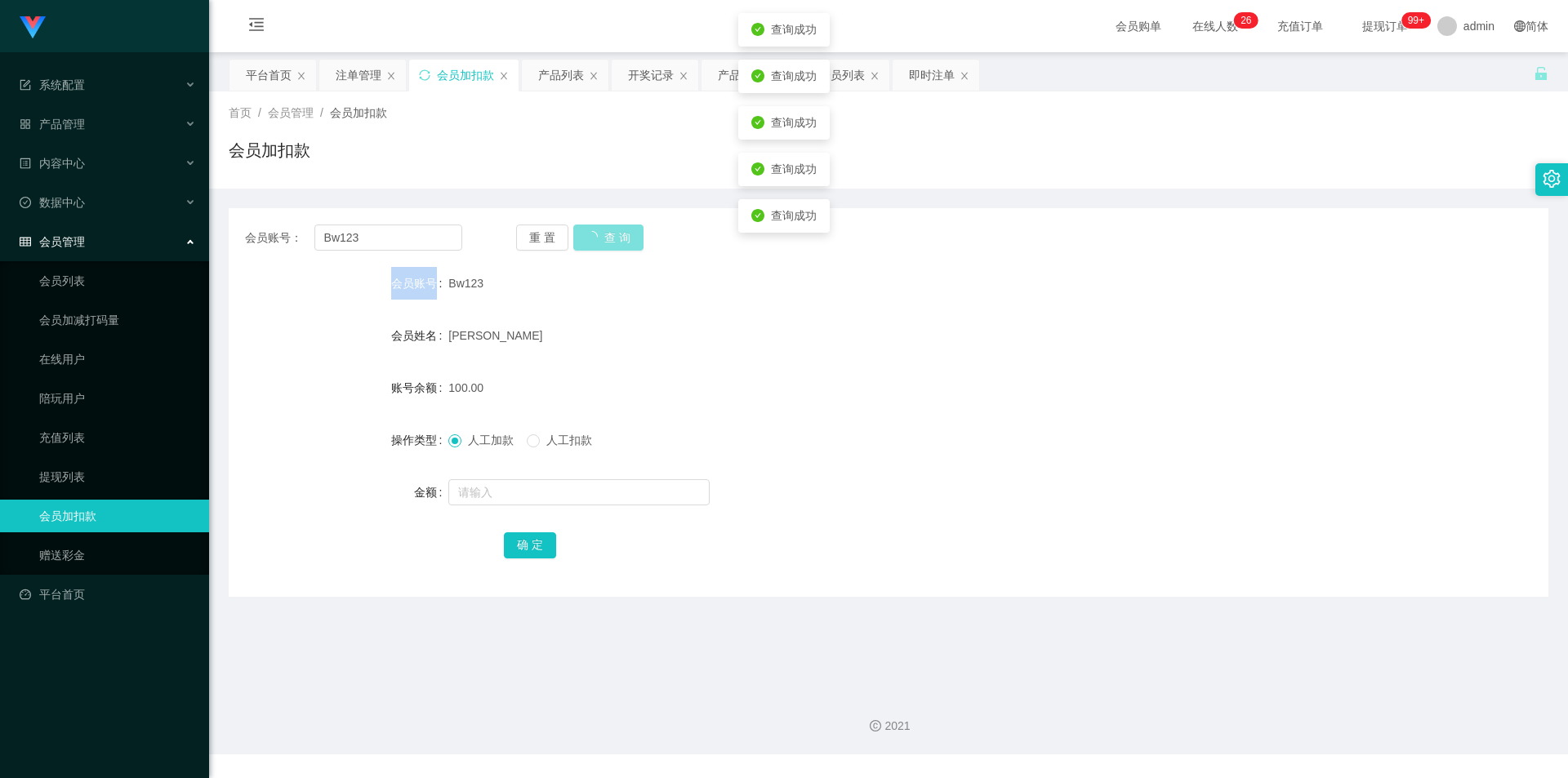
click at [585, 239] on div "重 置 查 询" at bounding box center [625, 238] width 217 height 26
click at [585, 239] on button "查 询" at bounding box center [608, 238] width 70 height 26
click at [585, 239] on div "重 置 查 询" at bounding box center [625, 238] width 217 height 26
click at [585, 239] on button "查 询" at bounding box center [599, 238] width 52 height 26
click at [110, 112] on div "产品管理" at bounding box center [104, 124] width 209 height 32
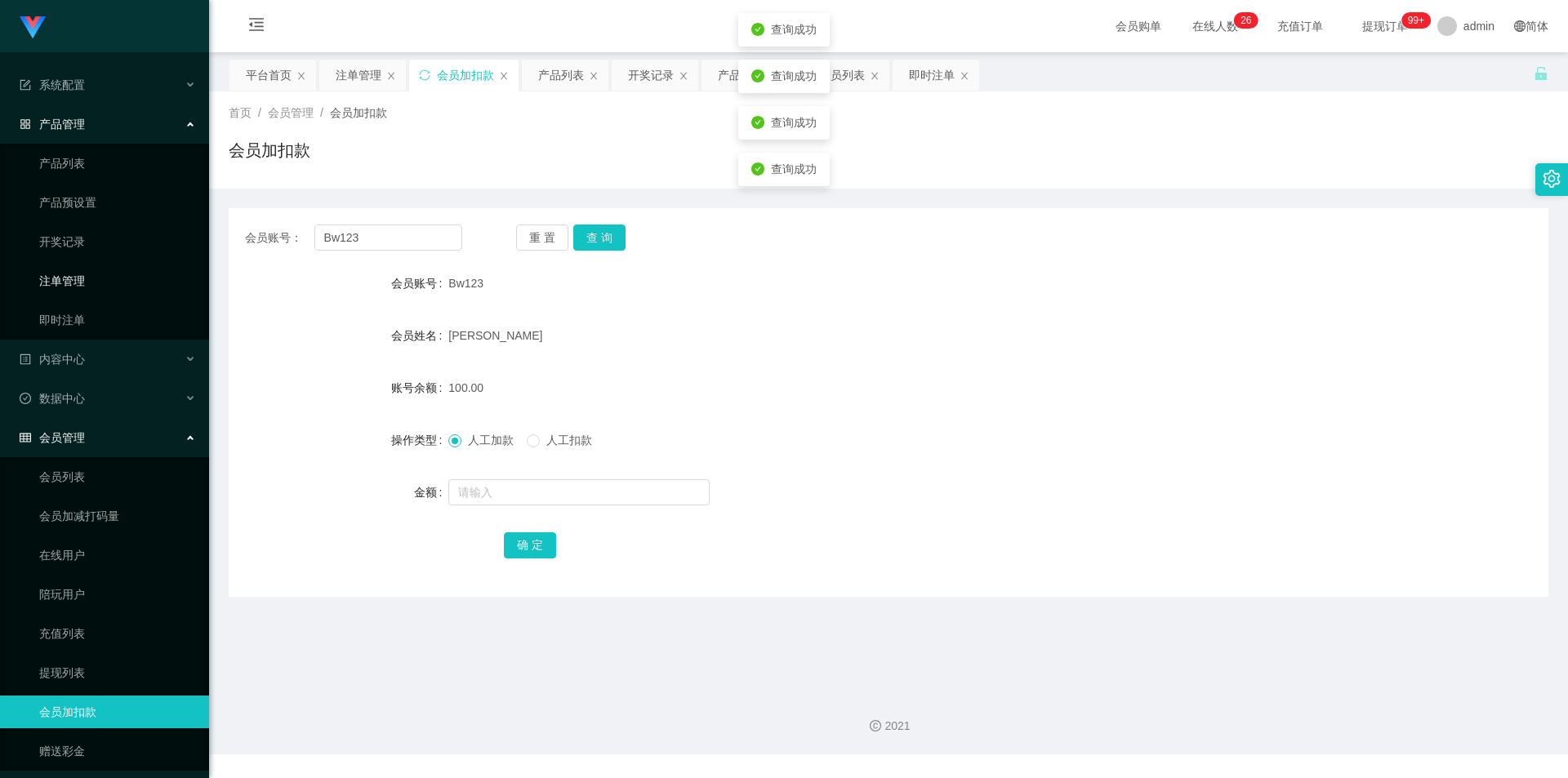
click at [107, 283] on link "注单管理" at bounding box center [118, 280] width 157 height 32
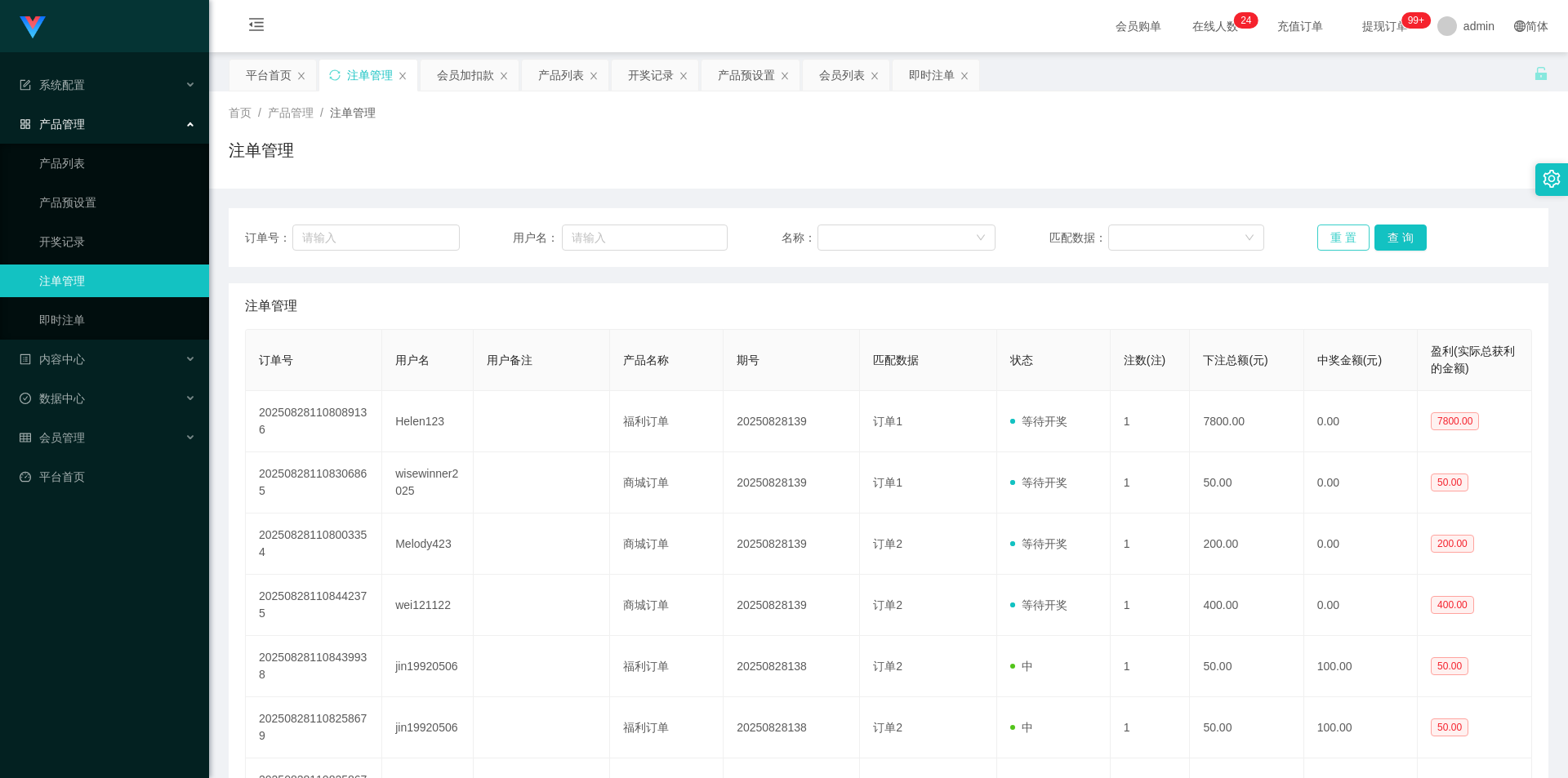
click at [1344, 242] on button "重 置" at bounding box center [1343, 238] width 52 height 26
click at [1346, 233] on button "重 置" at bounding box center [1343, 238] width 52 height 26
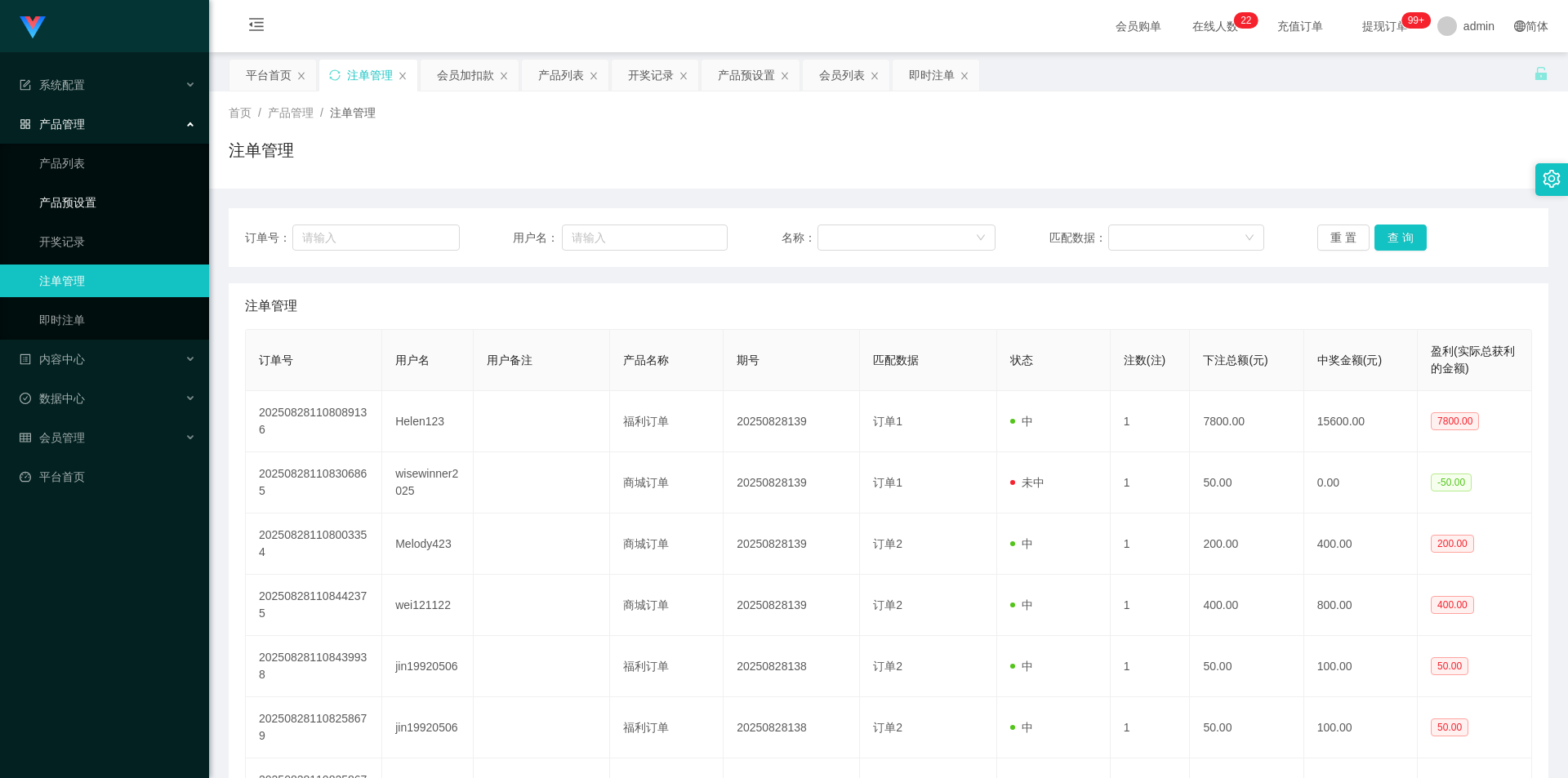
click at [95, 198] on link "产品预设置" at bounding box center [118, 202] width 157 height 32
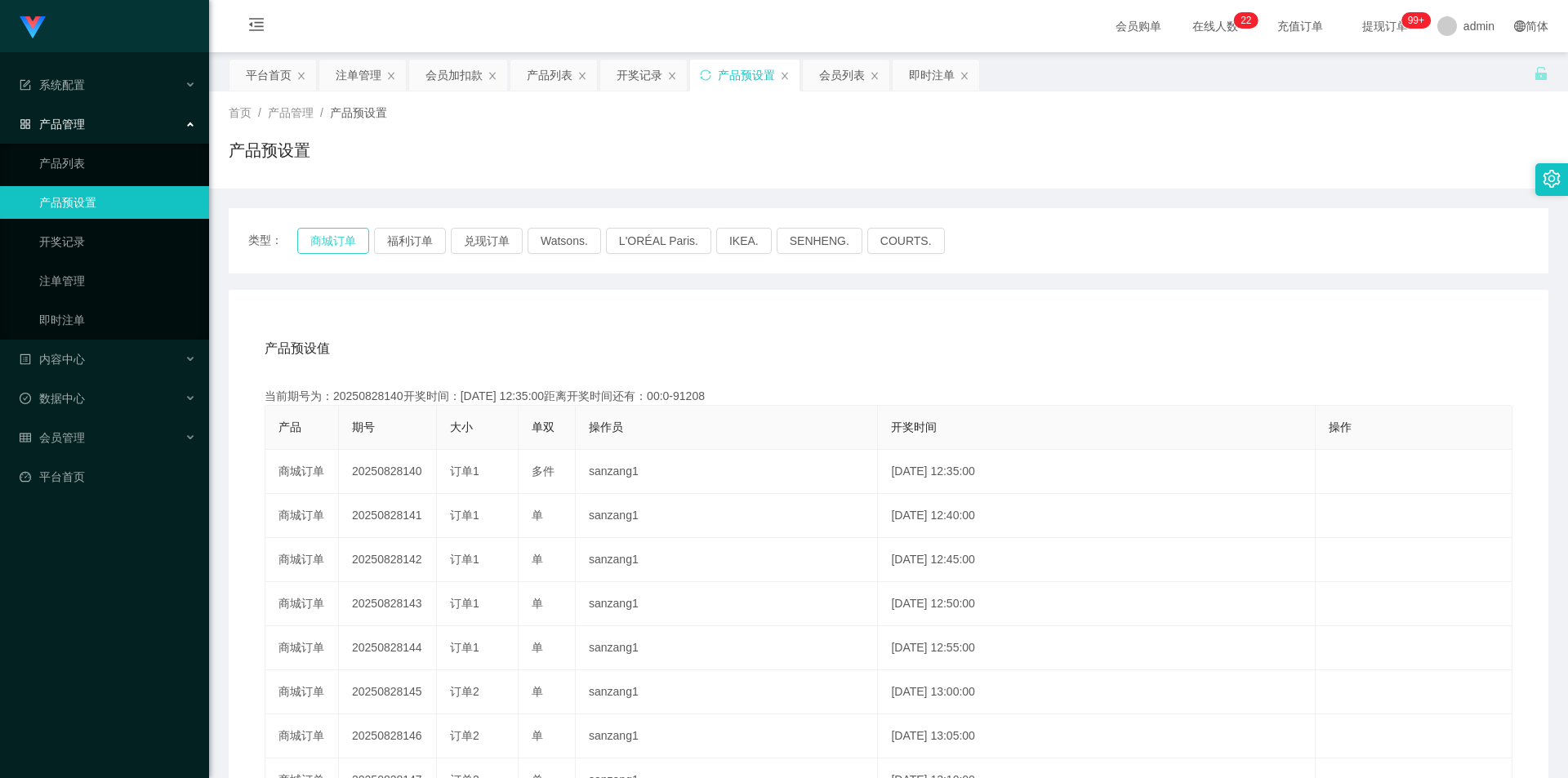
click at [346, 243] on button "商城订单" at bounding box center [333, 240] width 72 height 26
click at [346, 239] on button "商城订单" at bounding box center [333, 240] width 72 height 26
drag, startPoint x: 346, startPoint y: 239, endPoint x: 350, endPoint y: 229, distance: 10.8
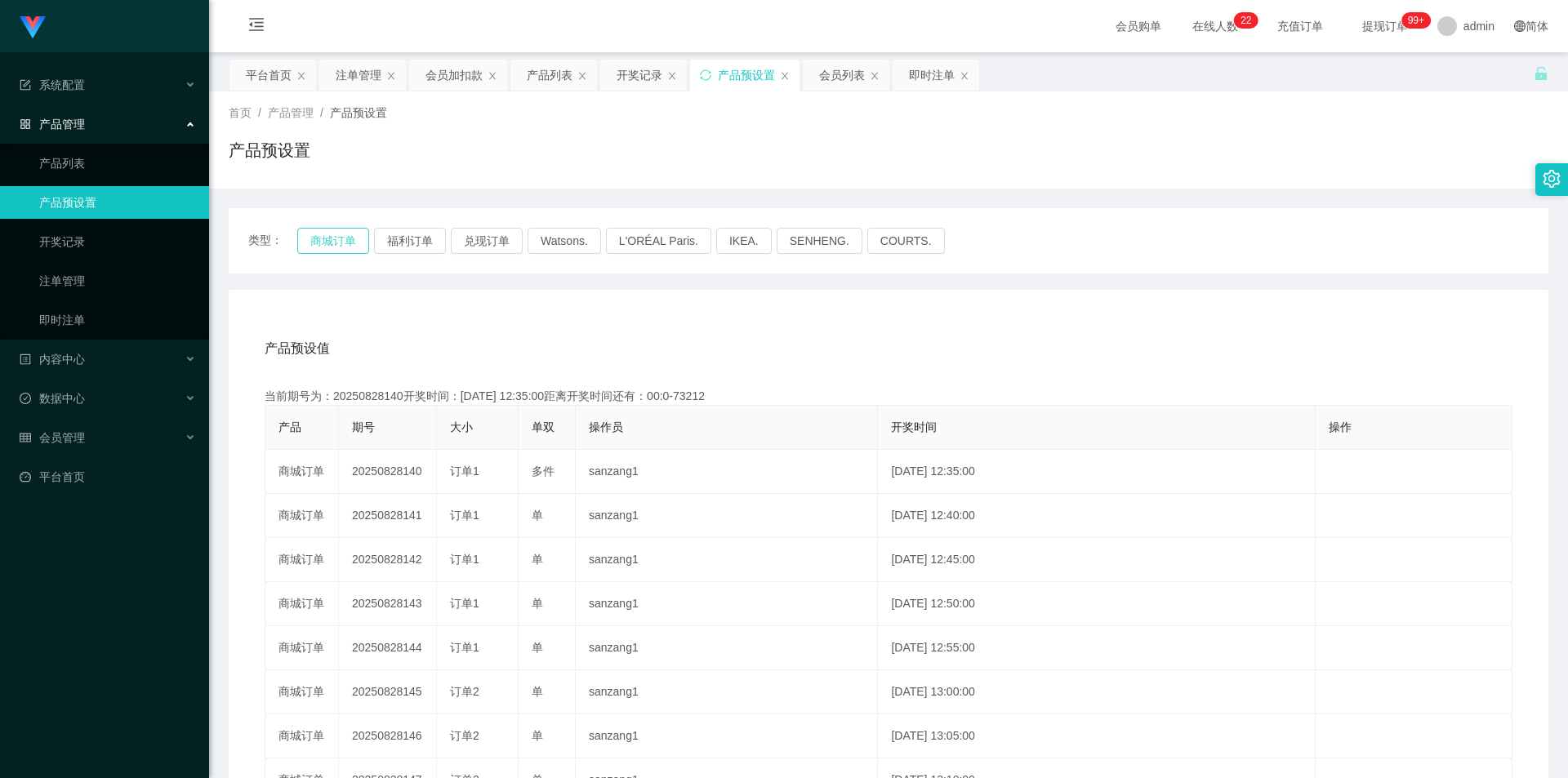
click at [346, 238] on button "商城订单" at bounding box center [333, 240] width 72 height 26
click at [105, 274] on link "注单管理" at bounding box center [118, 280] width 157 height 32
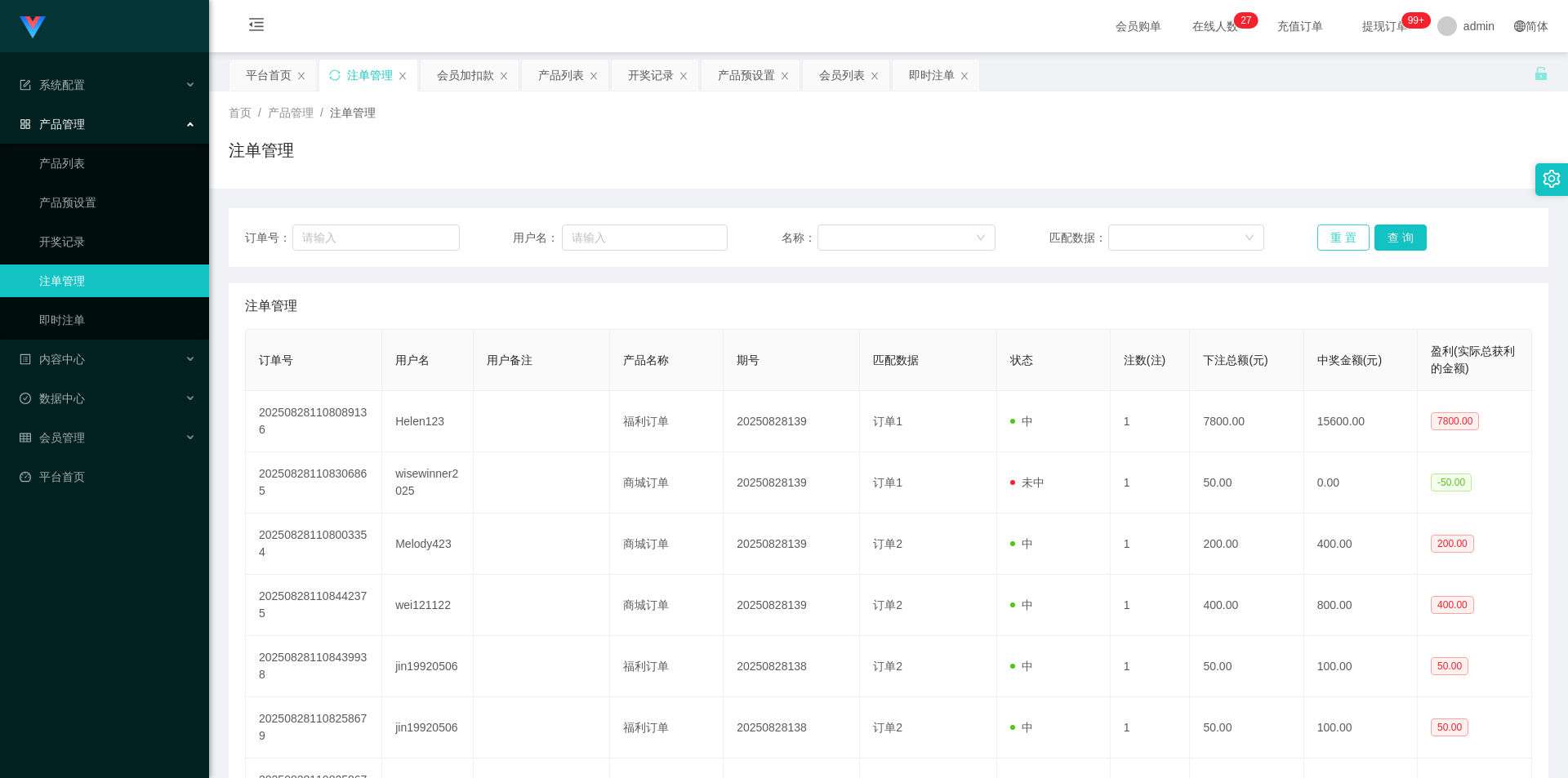
click at [1337, 230] on button "重 置" at bounding box center [1343, 238] width 52 height 26
click at [66, 436] on span "会员管理" at bounding box center [52, 437] width 66 height 13
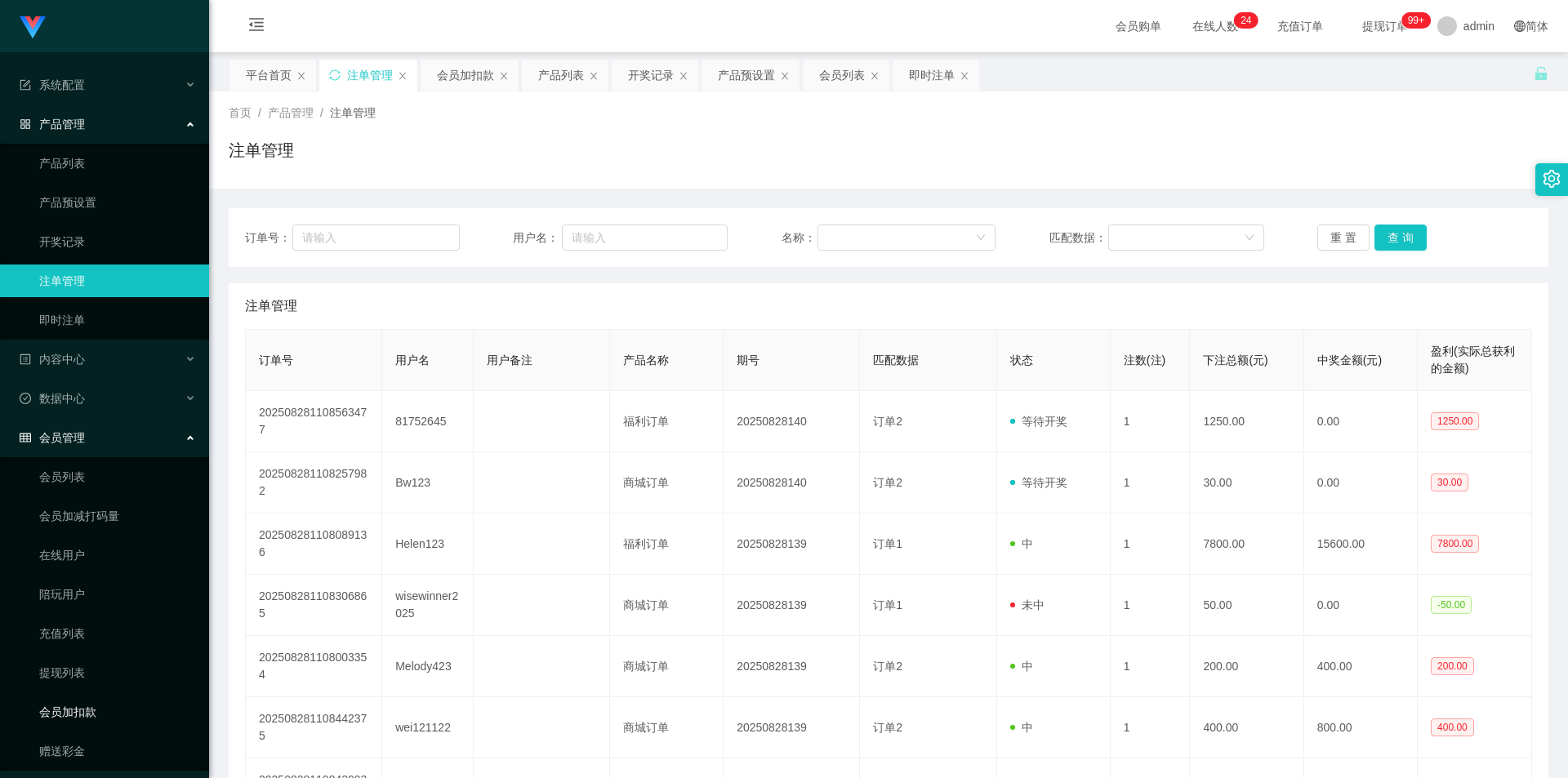
click at [98, 705] on link "会员加扣款" at bounding box center [118, 712] width 157 height 32
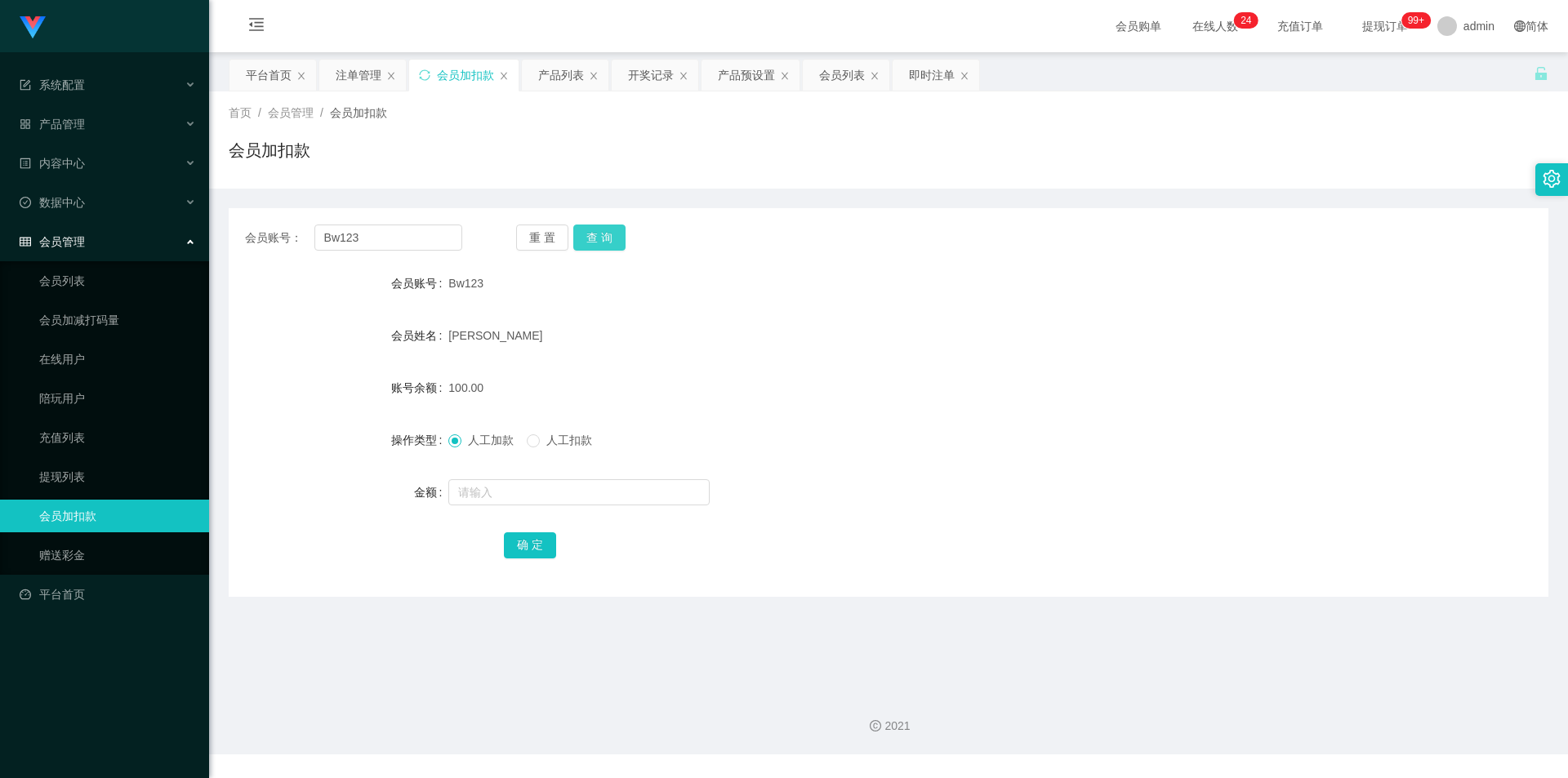
click at [596, 245] on button "查 询" at bounding box center [599, 238] width 52 height 26
click at [579, 443] on span "人工扣款" at bounding box center [568, 440] width 59 height 13
click at [470, 441] on span "人工加款" at bounding box center [490, 440] width 59 height 13
click at [519, 495] on input "text" at bounding box center [579, 492] width 262 height 26
type input "60"
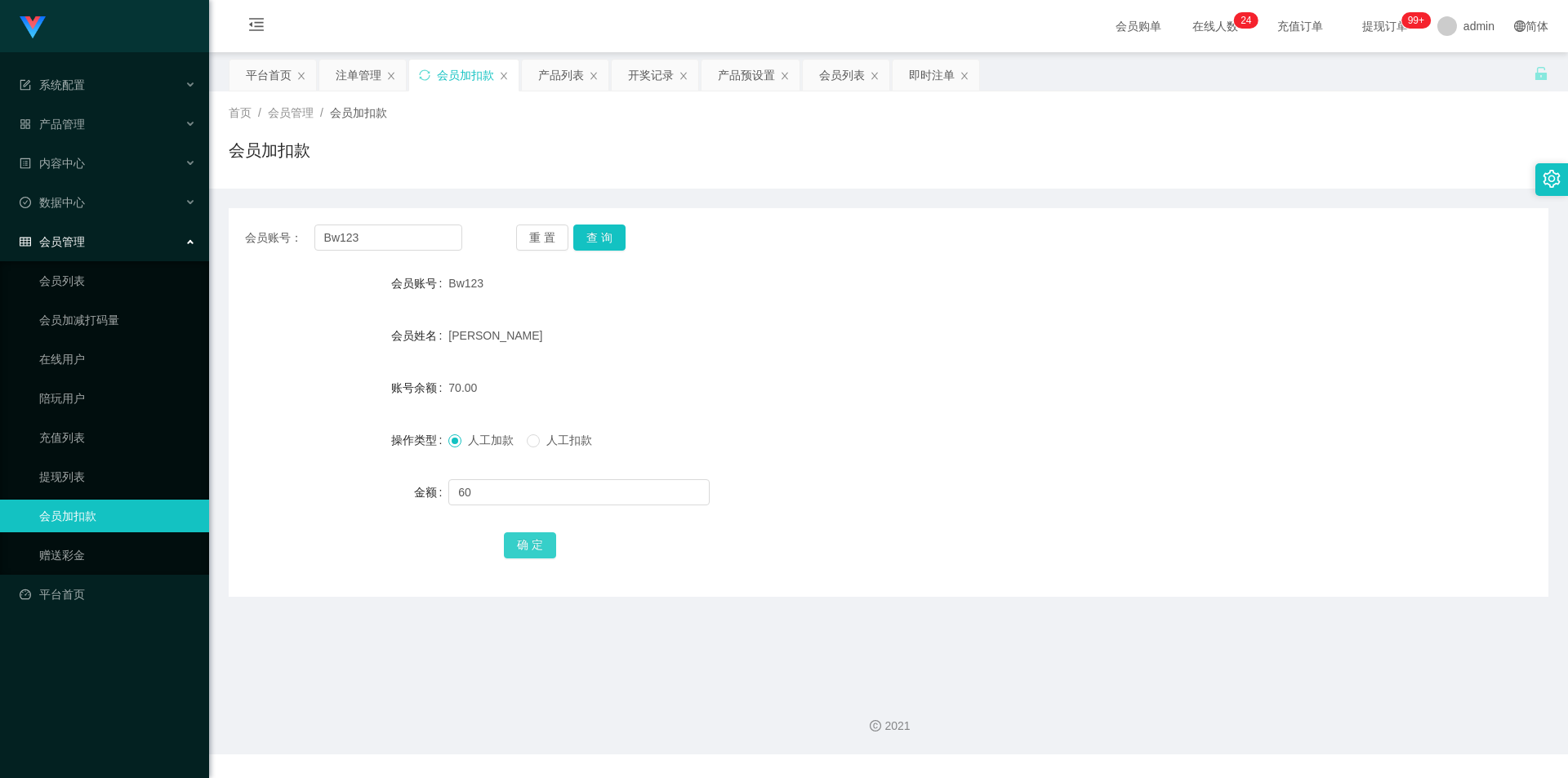
click at [530, 539] on button "确 定" at bounding box center [529, 545] width 52 height 26
click at [571, 442] on span "人工扣款" at bounding box center [568, 440] width 59 height 13
click at [591, 494] on input "text" at bounding box center [579, 492] width 262 height 26
type input "130"
click at [515, 550] on button "确 定" at bounding box center [529, 545] width 52 height 26
